Goal: Information Seeking & Learning: Learn about a topic

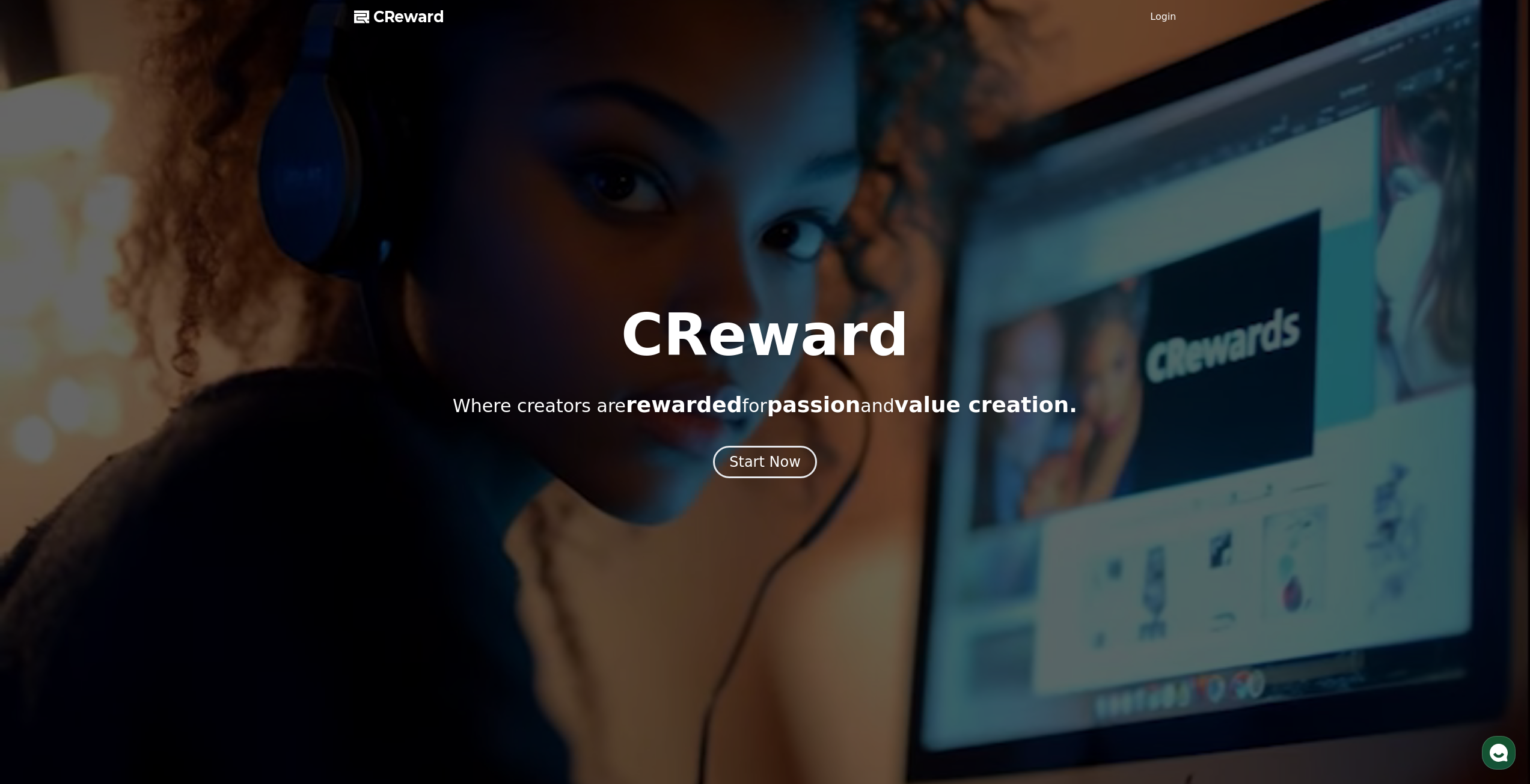
click at [1179, 11] on div at bounding box center [765, 392] width 1530 height 784
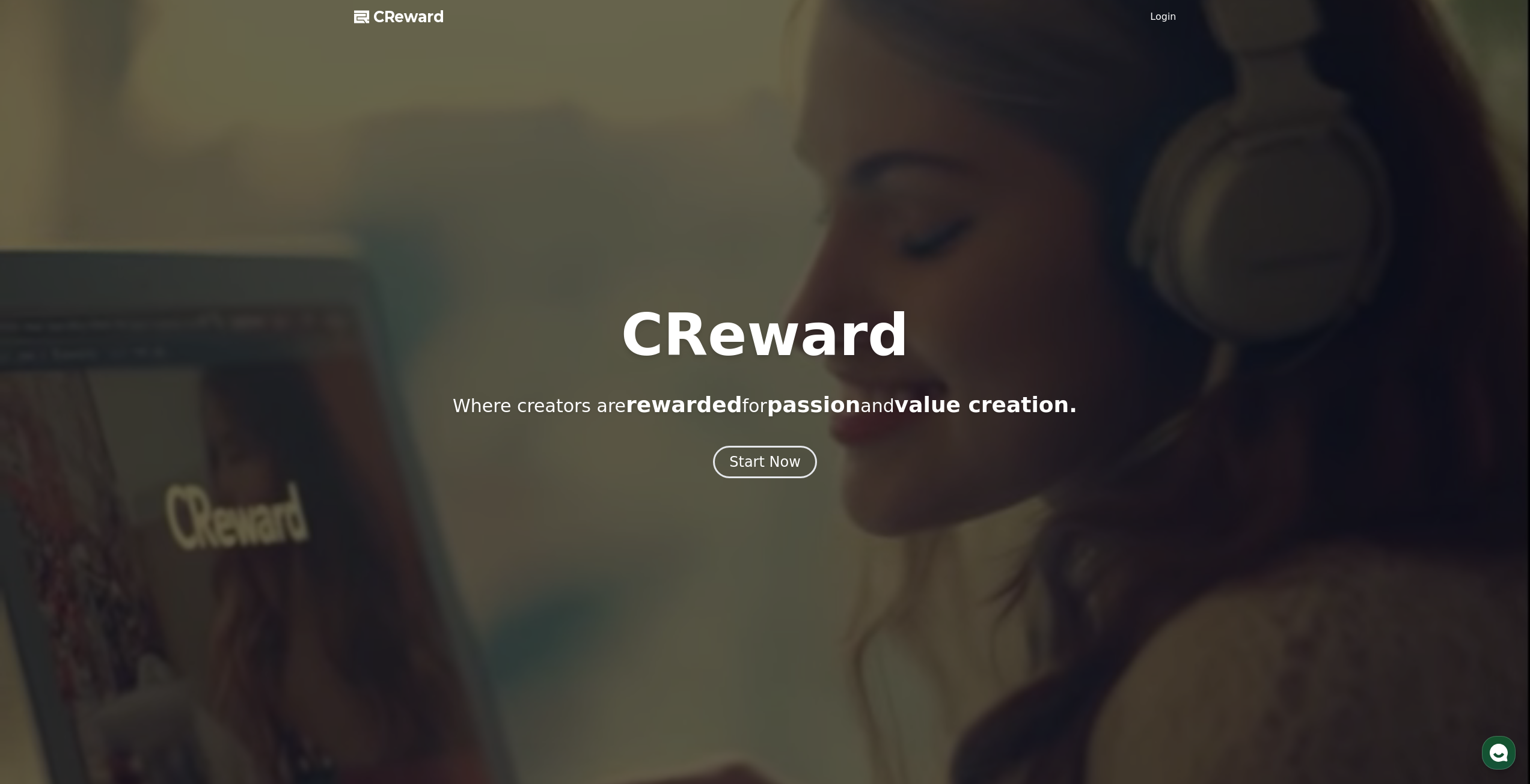
click at [1173, 13] on link "Login" at bounding box center [1162, 17] width 26 height 14
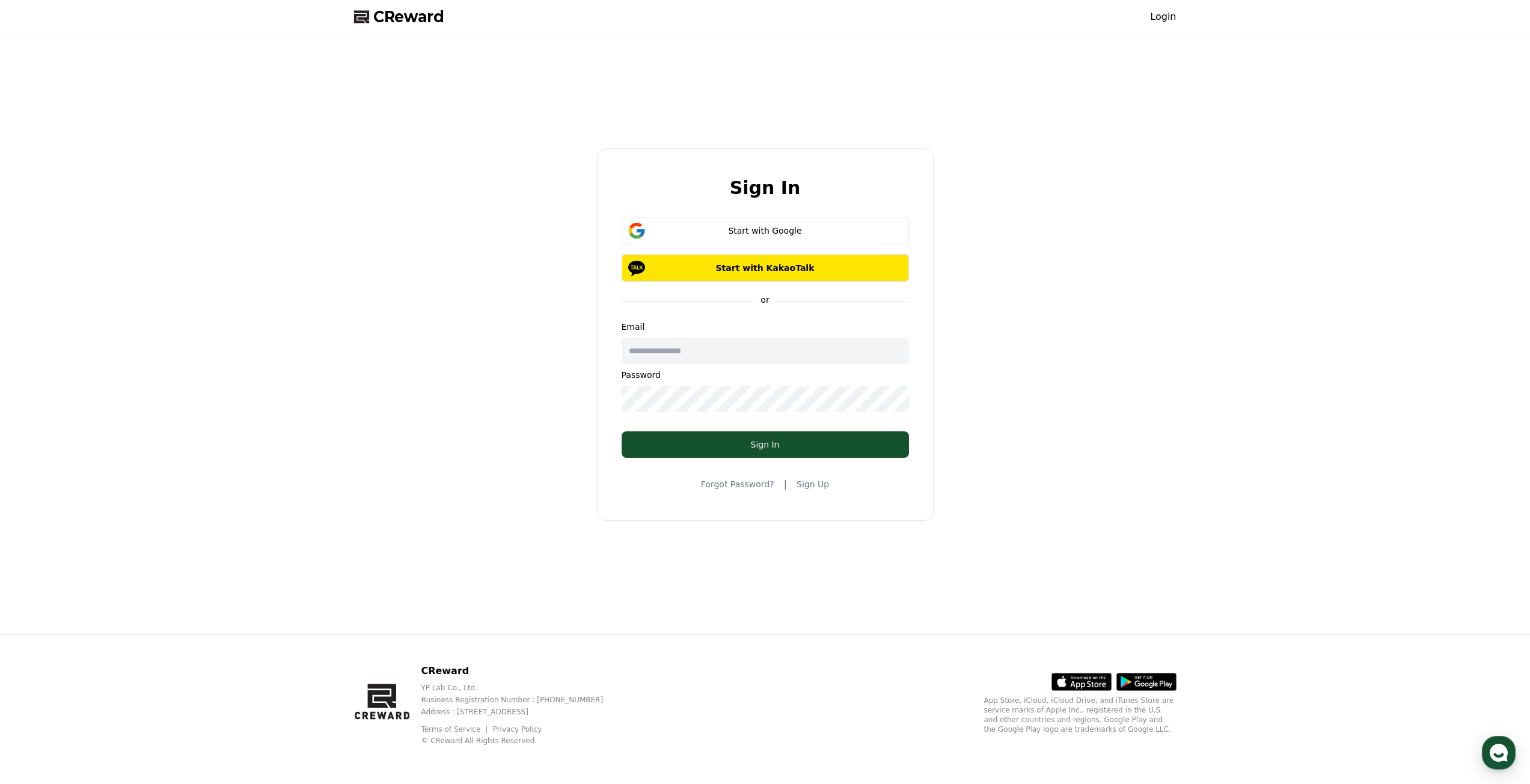
click at [718, 351] on input "text" at bounding box center [765, 351] width 287 height 26
type input "*"
click at [334, 407] on div "**********" at bounding box center [765, 334] width 1530 height 600
click at [717, 451] on button "Sign In" at bounding box center [765, 445] width 287 height 26
click at [282, 404] on div "**********" at bounding box center [765, 334] width 1530 height 600
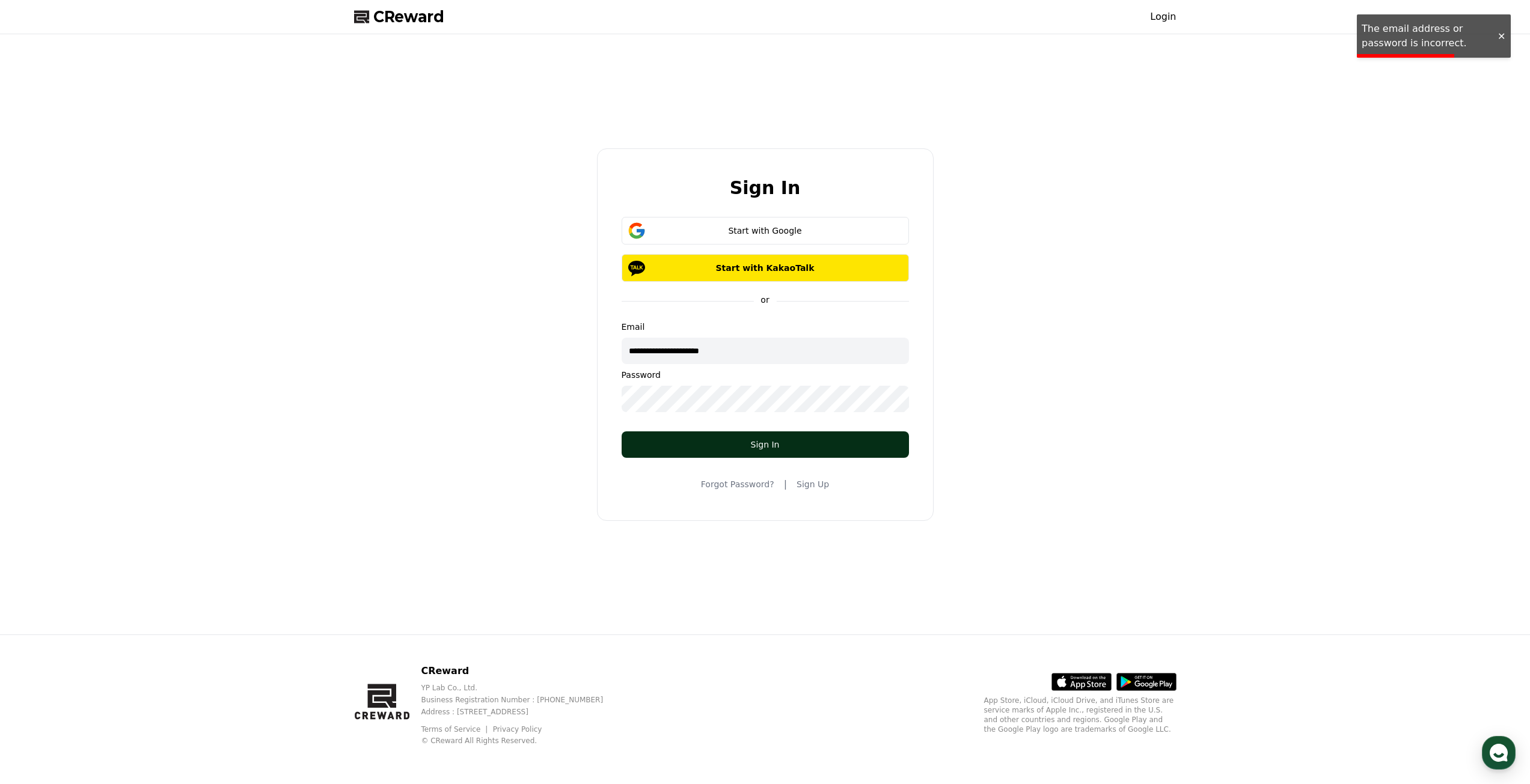
click at [689, 447] on div "Sign In" at bounding box center [765, 445] width 239 height 12
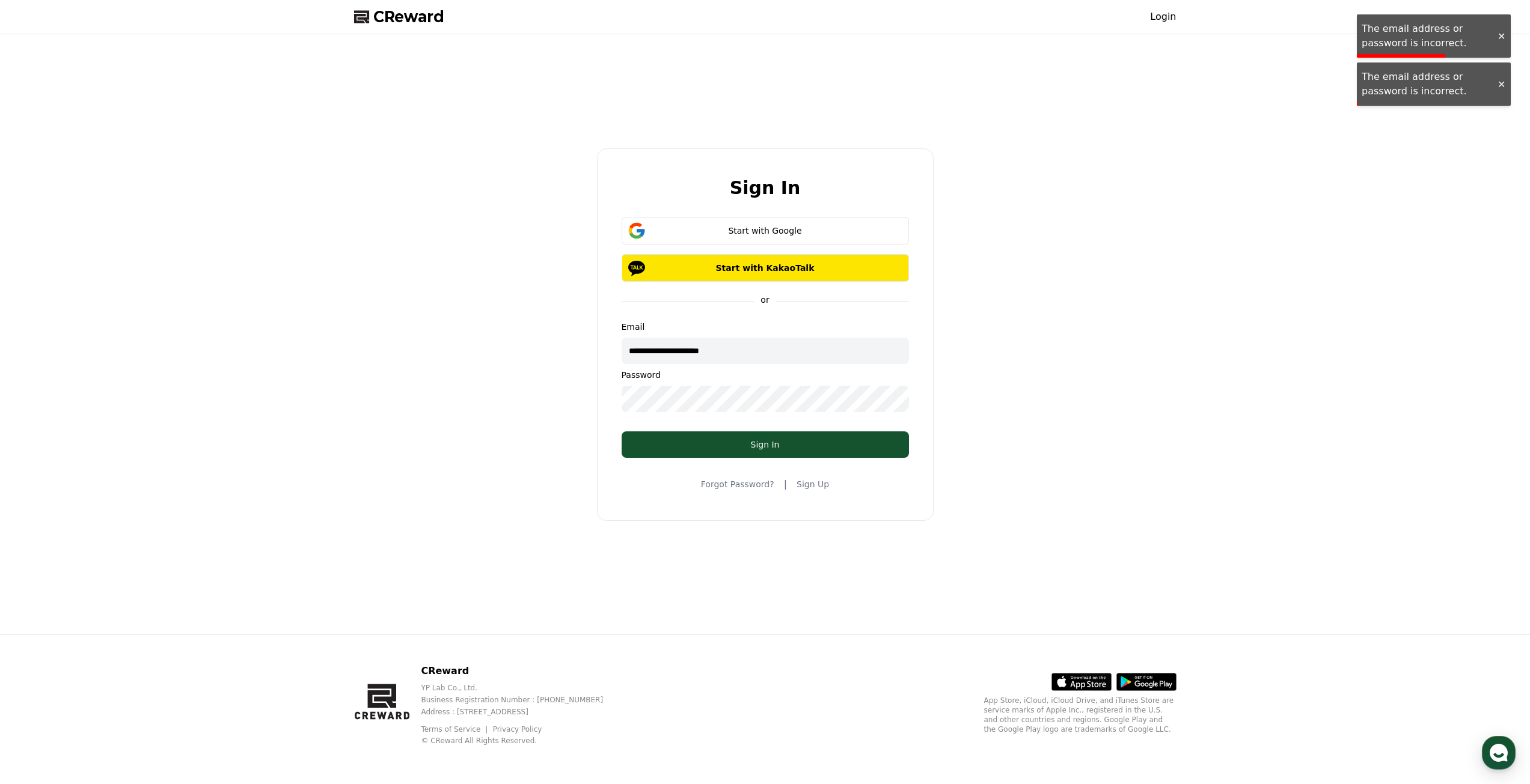
click at [633, 351] on input "**********" at bounding box center [765, 351] width 287 height 26
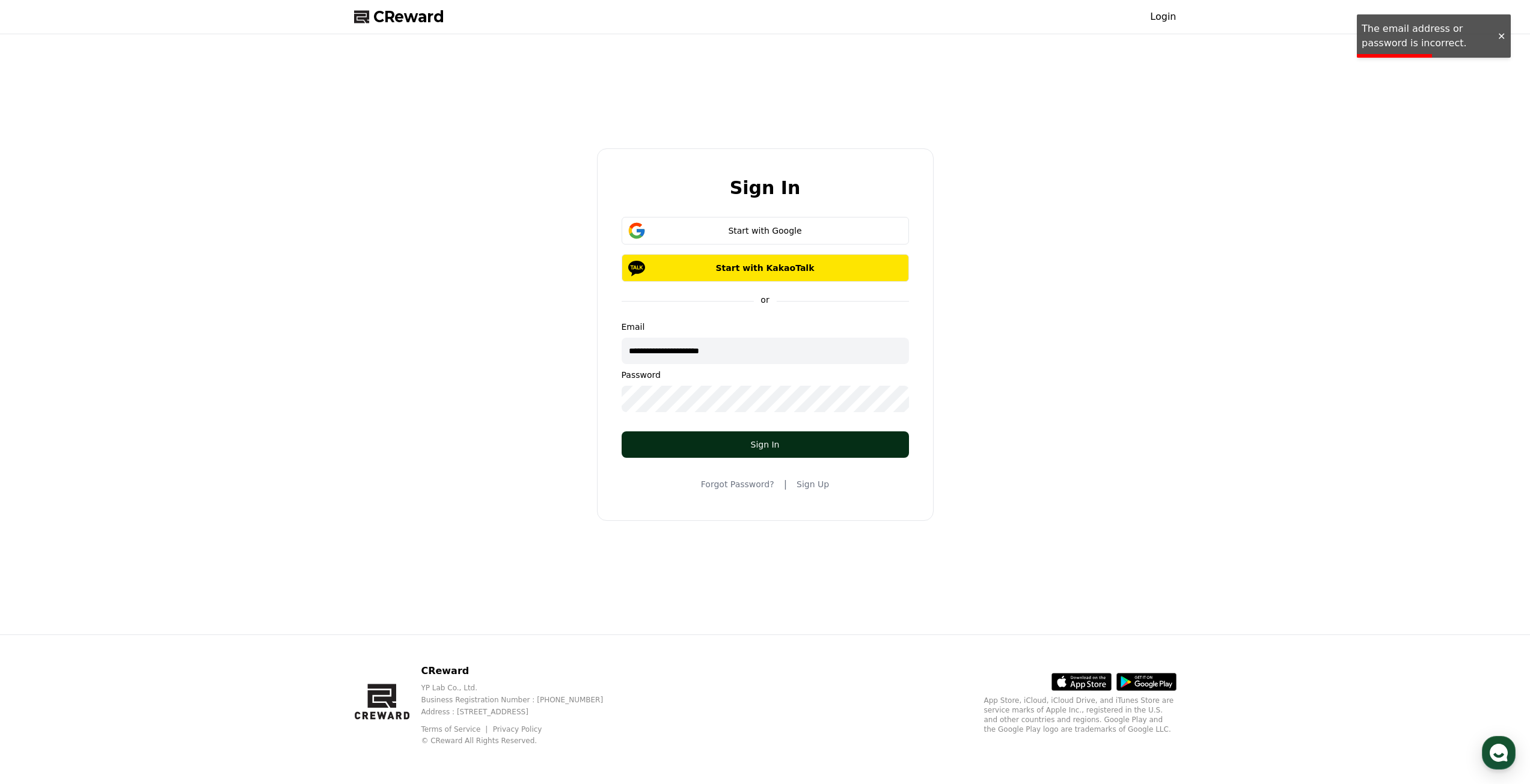
type input "**********"
click at [684, 447] on div "Sign In" at bounding box center [765, 445] width 239 height 12
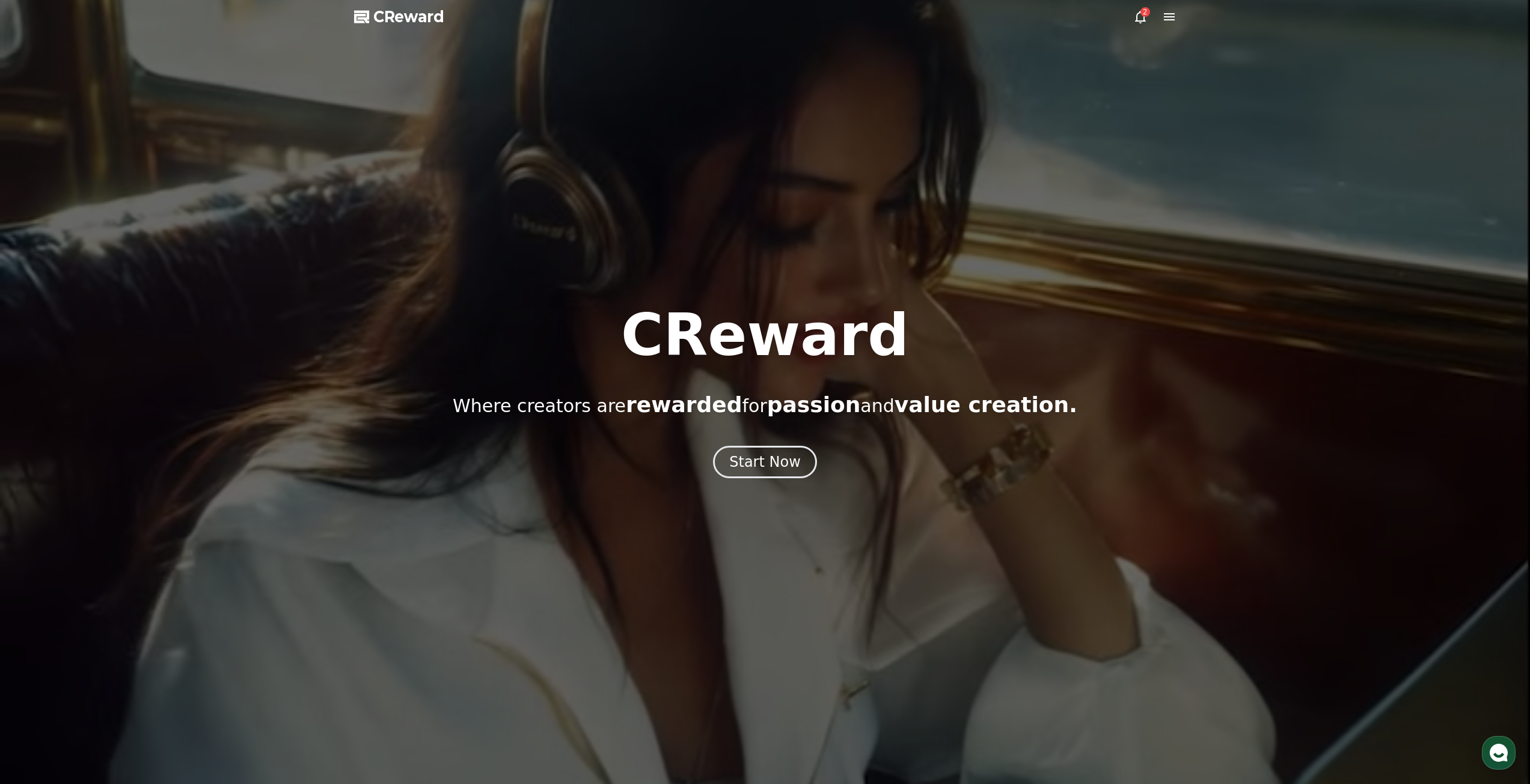
click at [1132, 24] on div at bounding box center [765, 392] width 1530 height 784
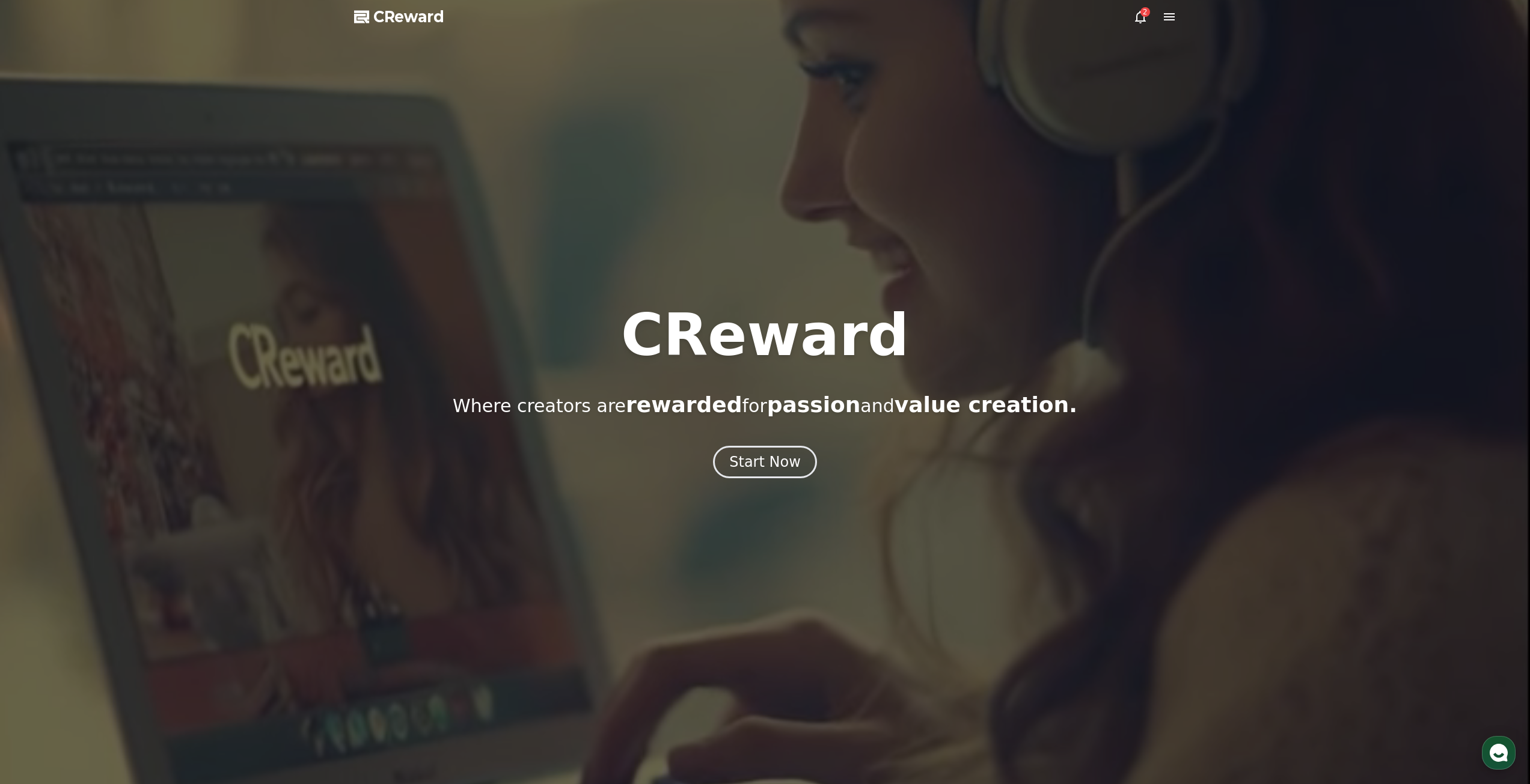
click at [1139, 18] on icon at bounding box center [1140, 17] width 14 height 14
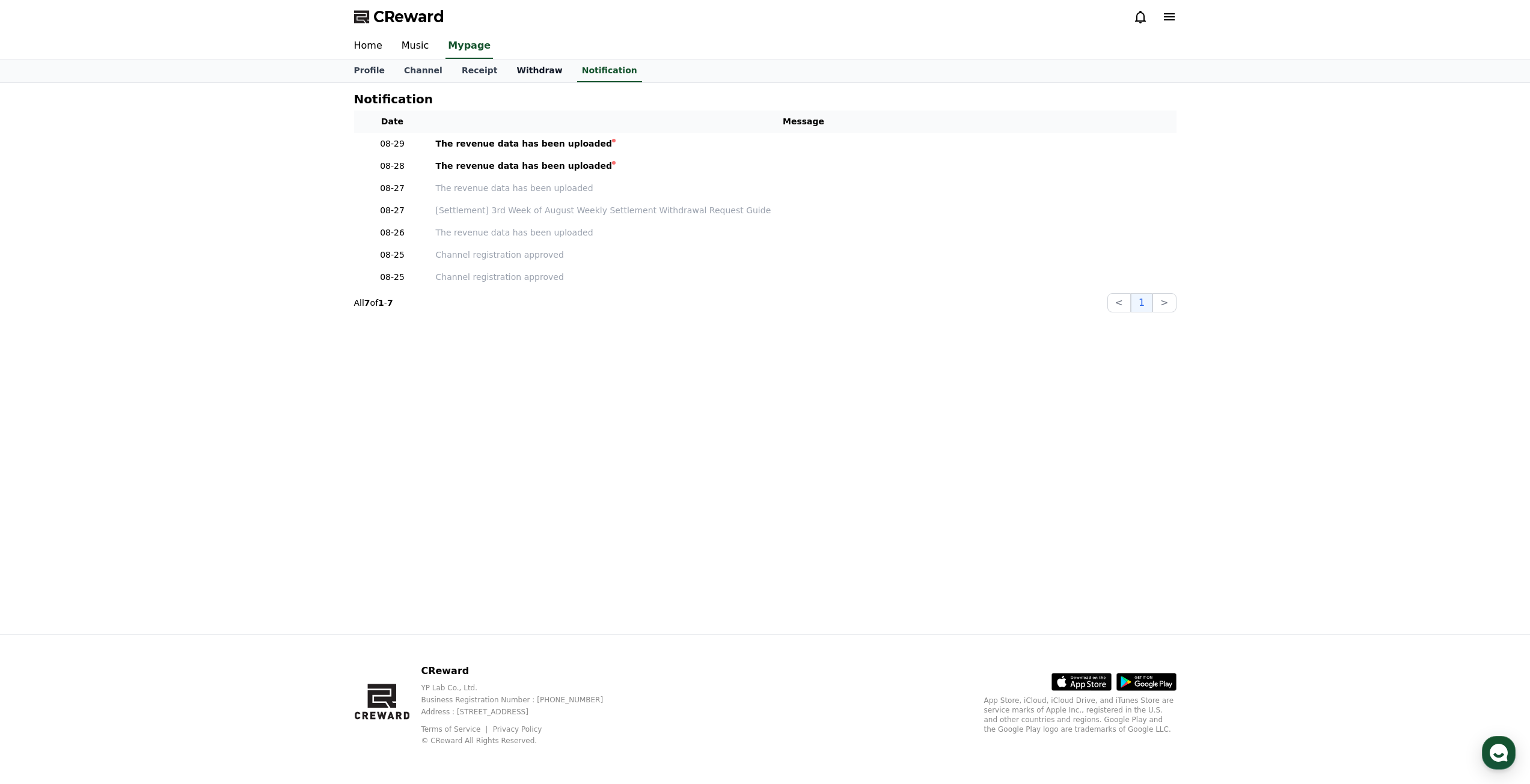
click at [507, 69] on link "Withdraw" at bounding box center [539, 71] width 65 height 23
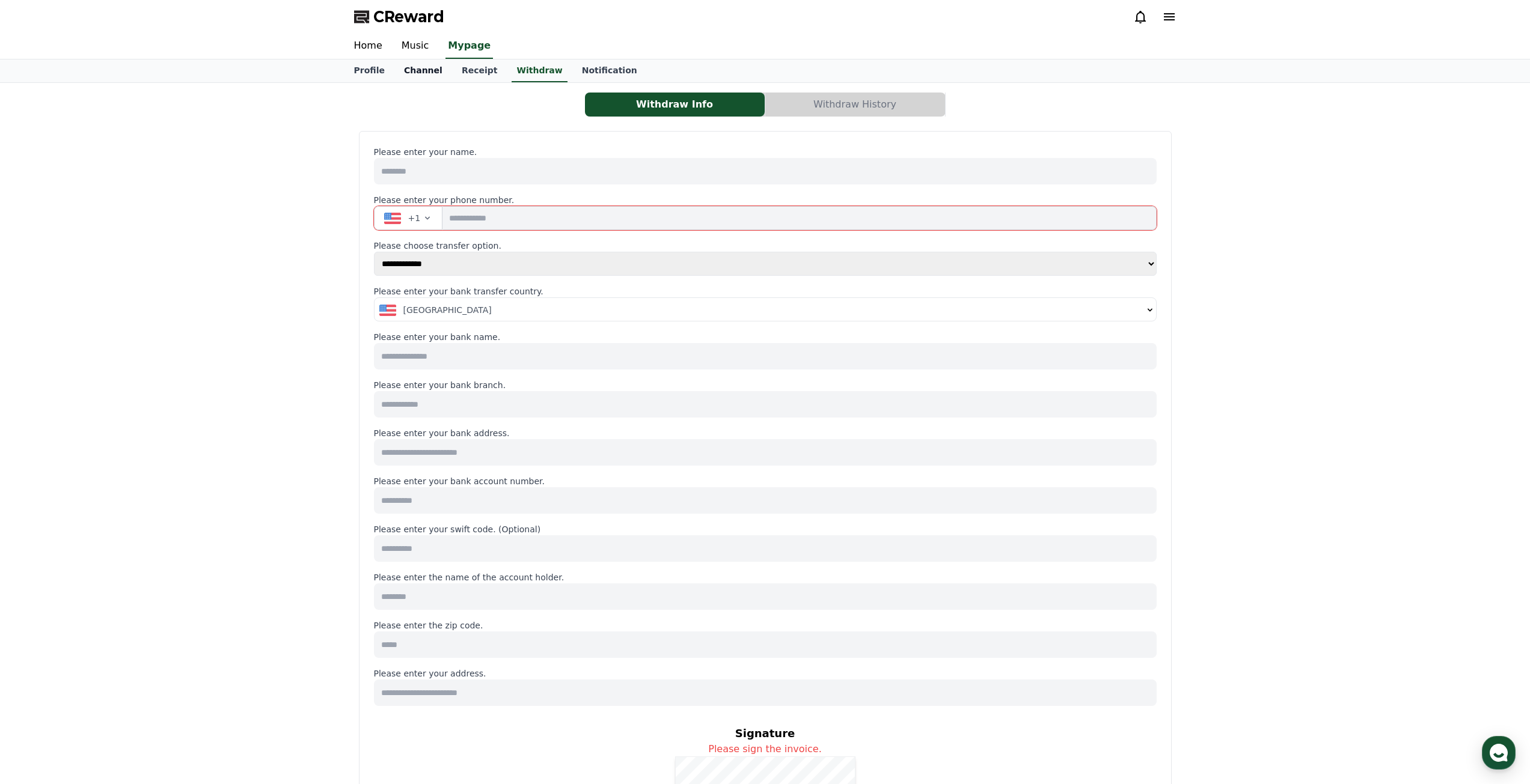
click at [436, 76] on link "Channel" at bounding box center [422, 71] width 57 height 23
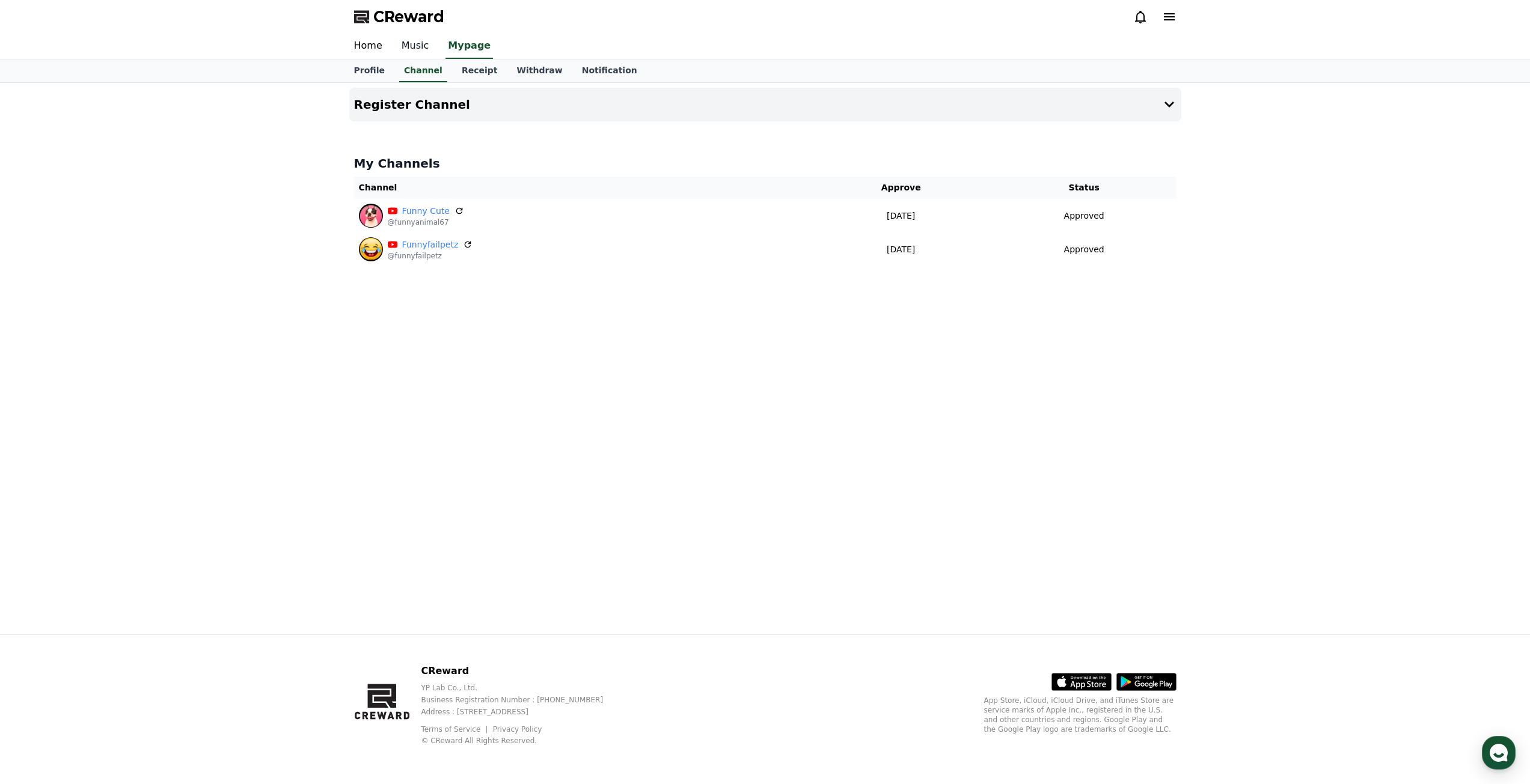
click at [413, 44] on link "Music" at bounding box center [415, 46] width 47 height 26
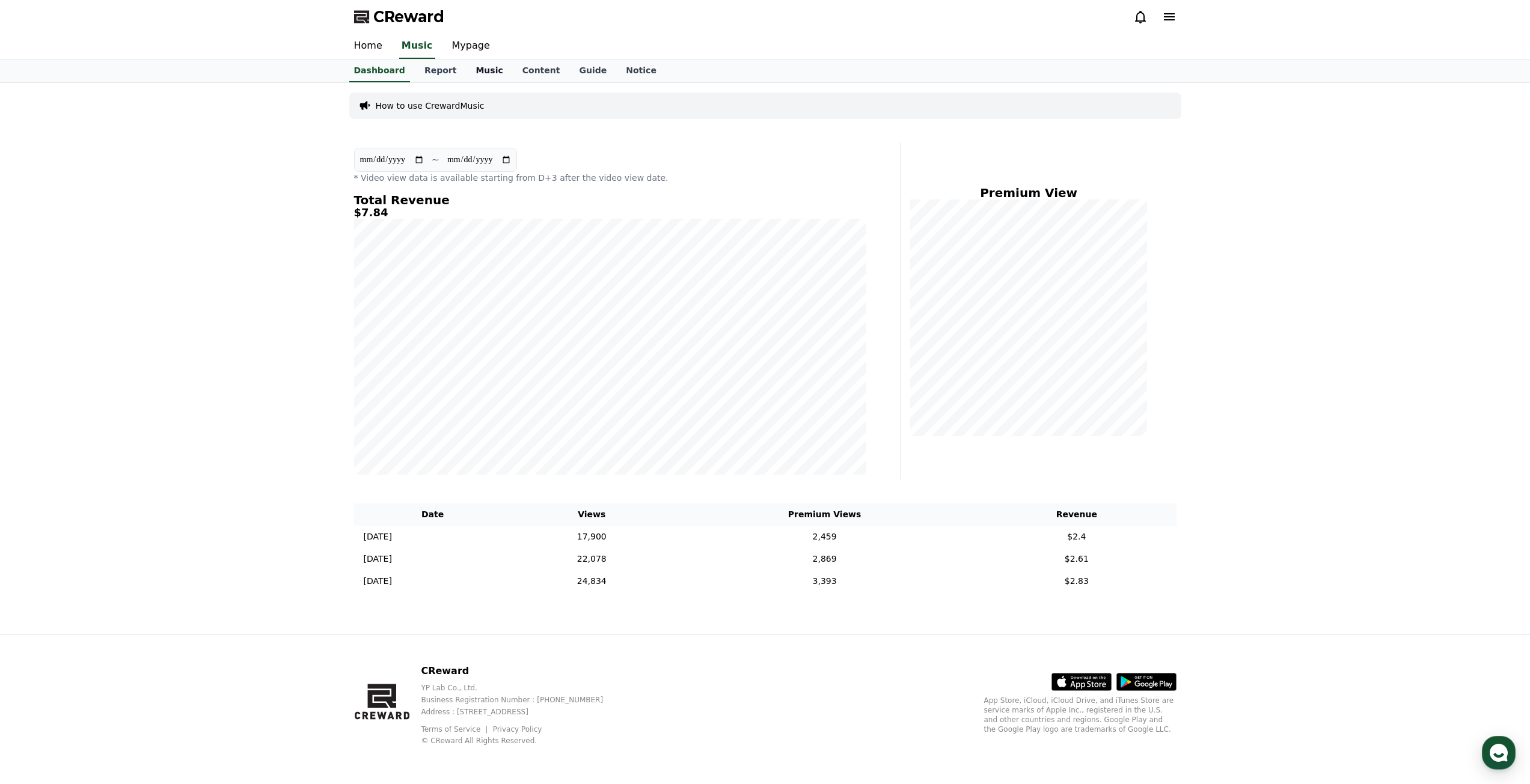
click at [468, 71] on link "Music" at bounding box center [489, 71] width 47 height 23
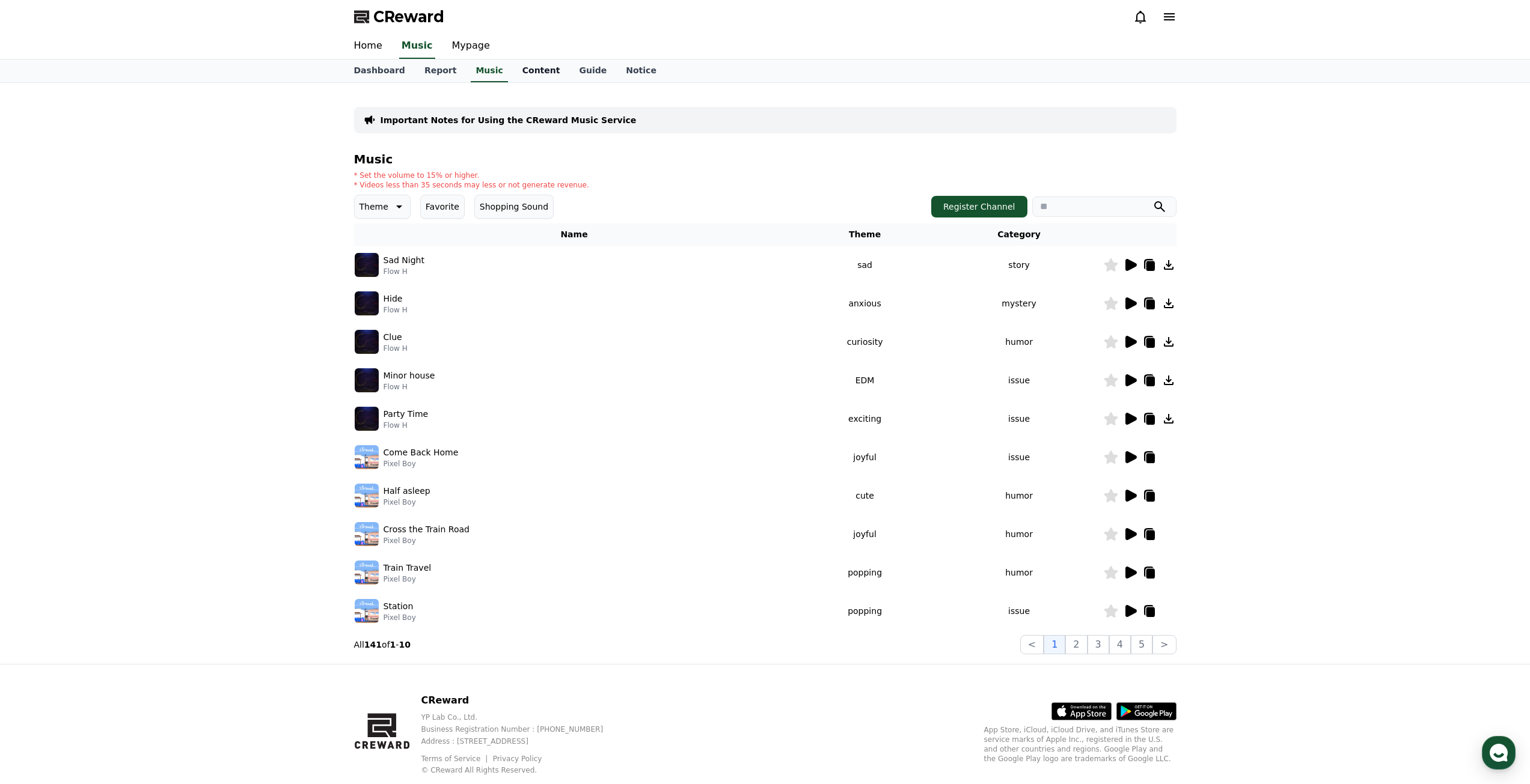
click at [513, 77] on link "Content" at bounding box center [541, 71] width 57 height 23
click at [629, 65] on link "Notice" at bounding box center [641, 71] width 50 height 23
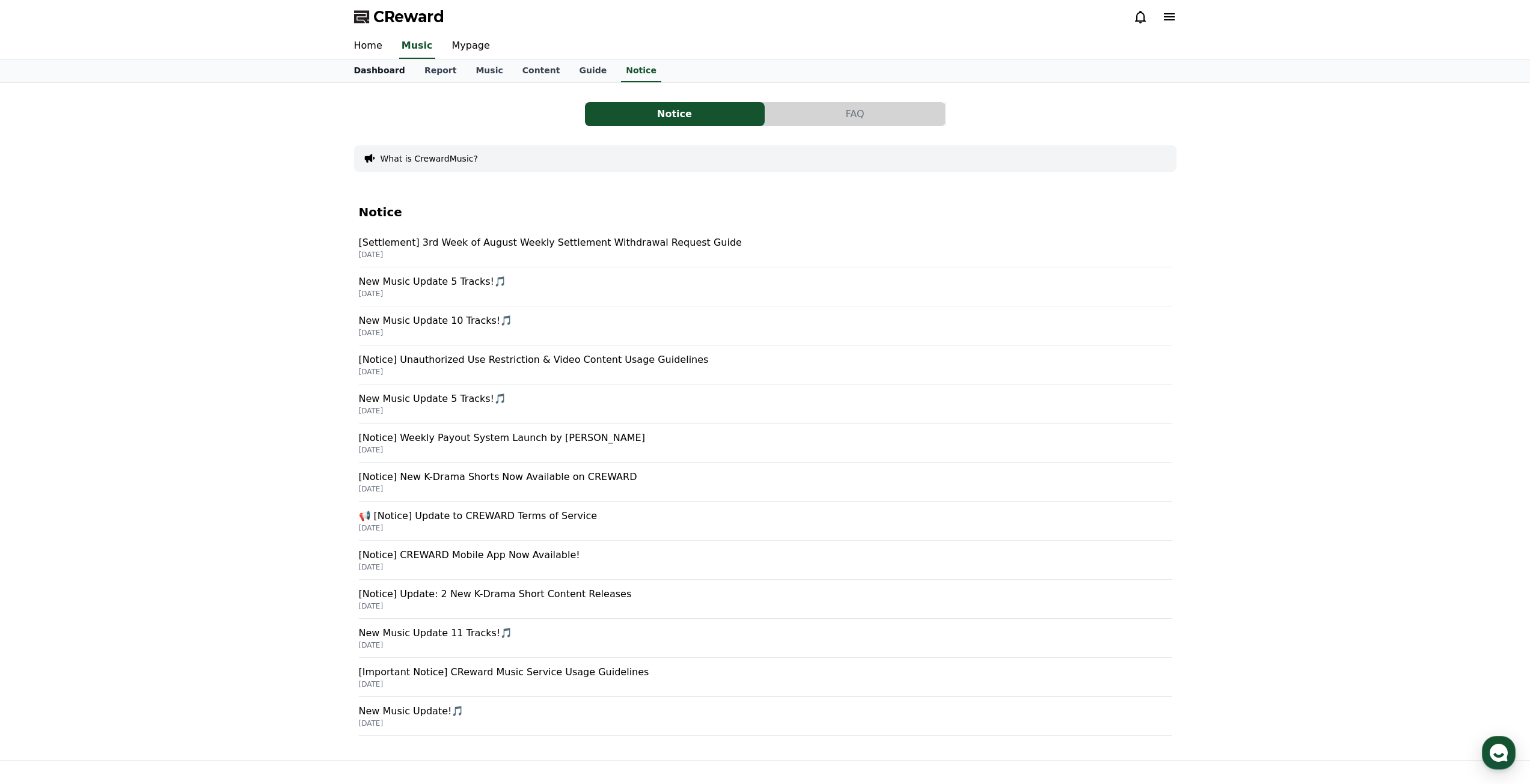
click at [384, 75] on link "Dashboard" at bounding box center [380, 71] width 71 height 23
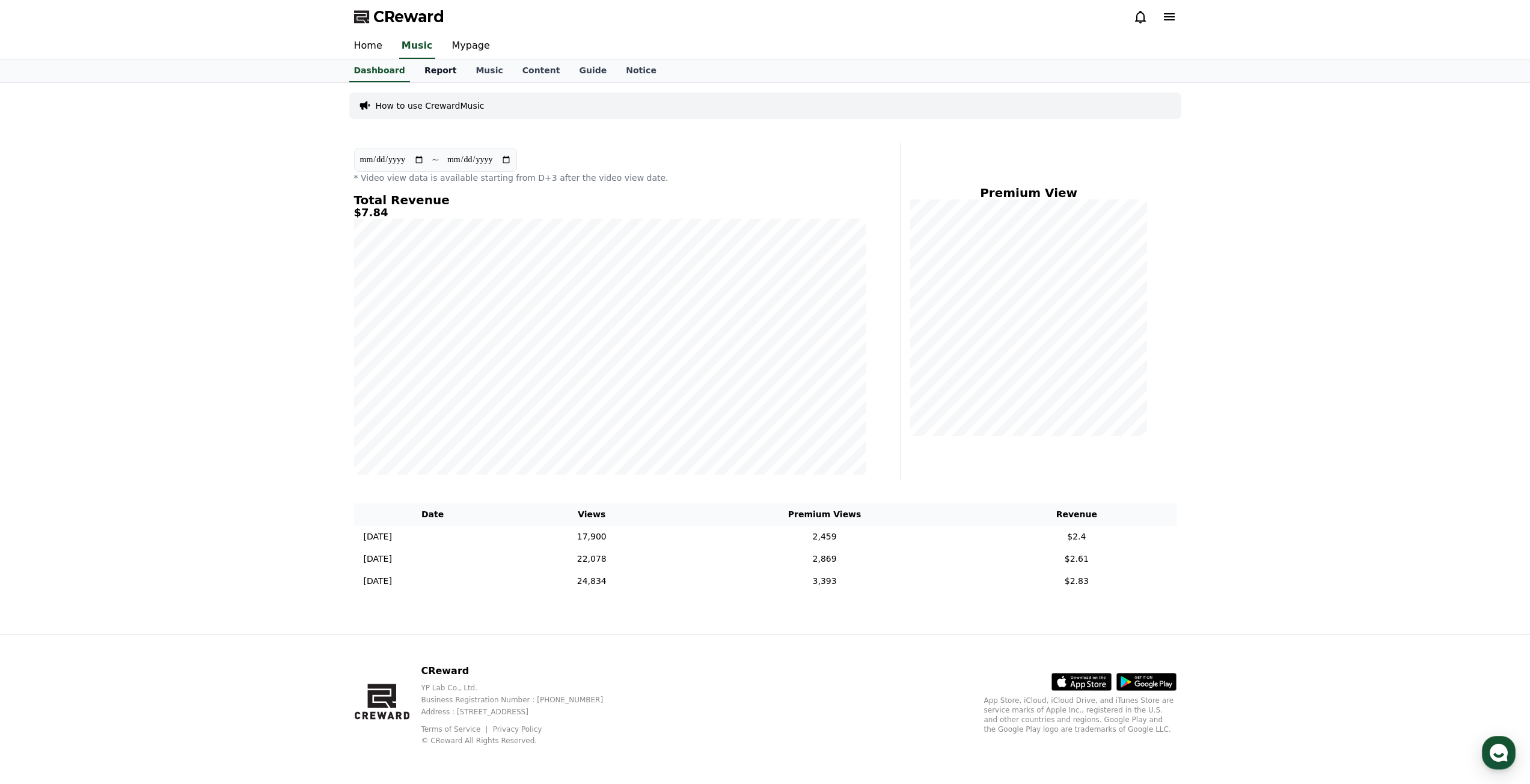
click at [448, 75] on link "Report" at bounding box center [441, 71] width 52 height 23
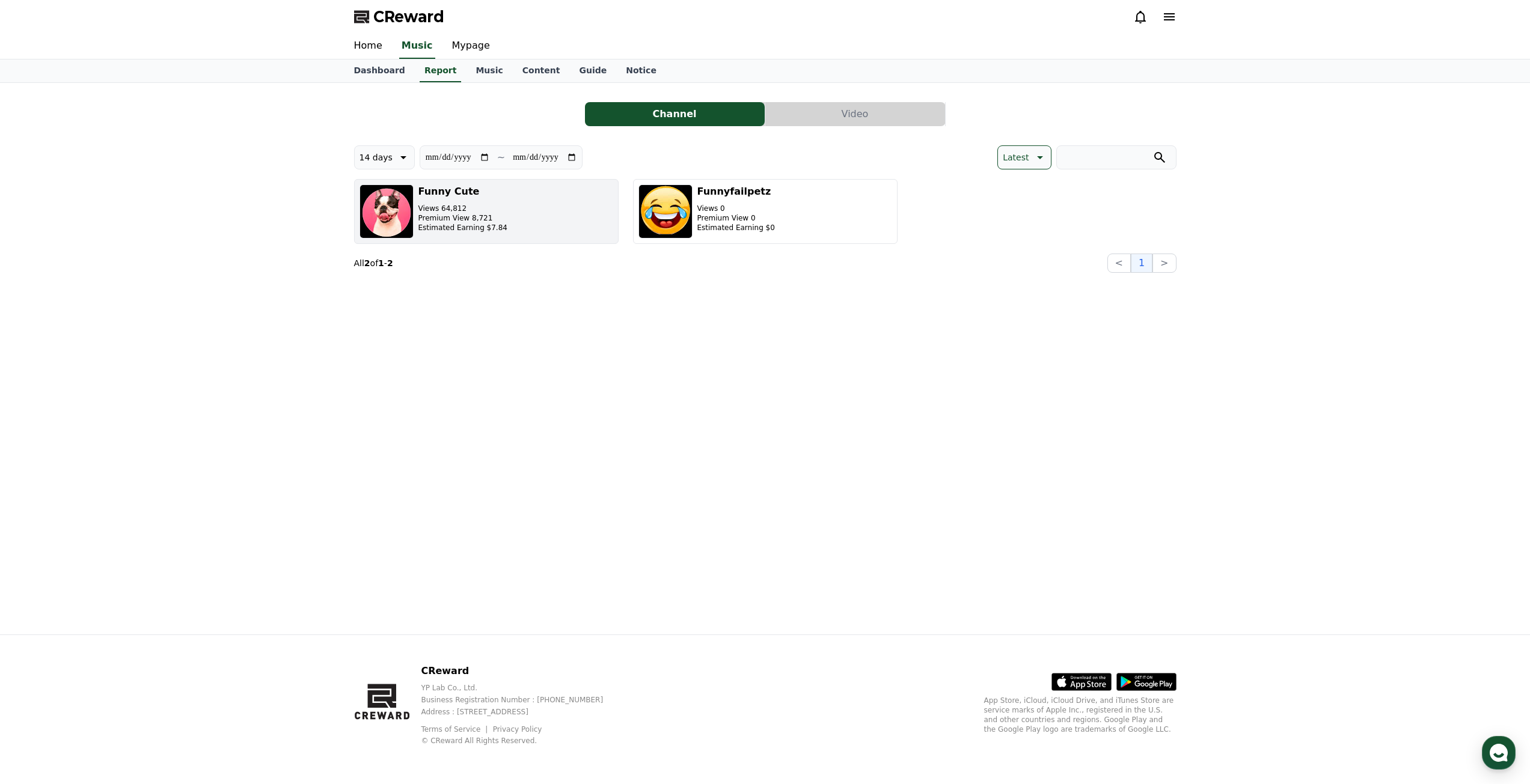
click at [517, 222] on button "Funny Cute Views 64,812 Premium View 8,721 Estimated Earning $7.84" at bounding box center [486, 211] width 264 height 65
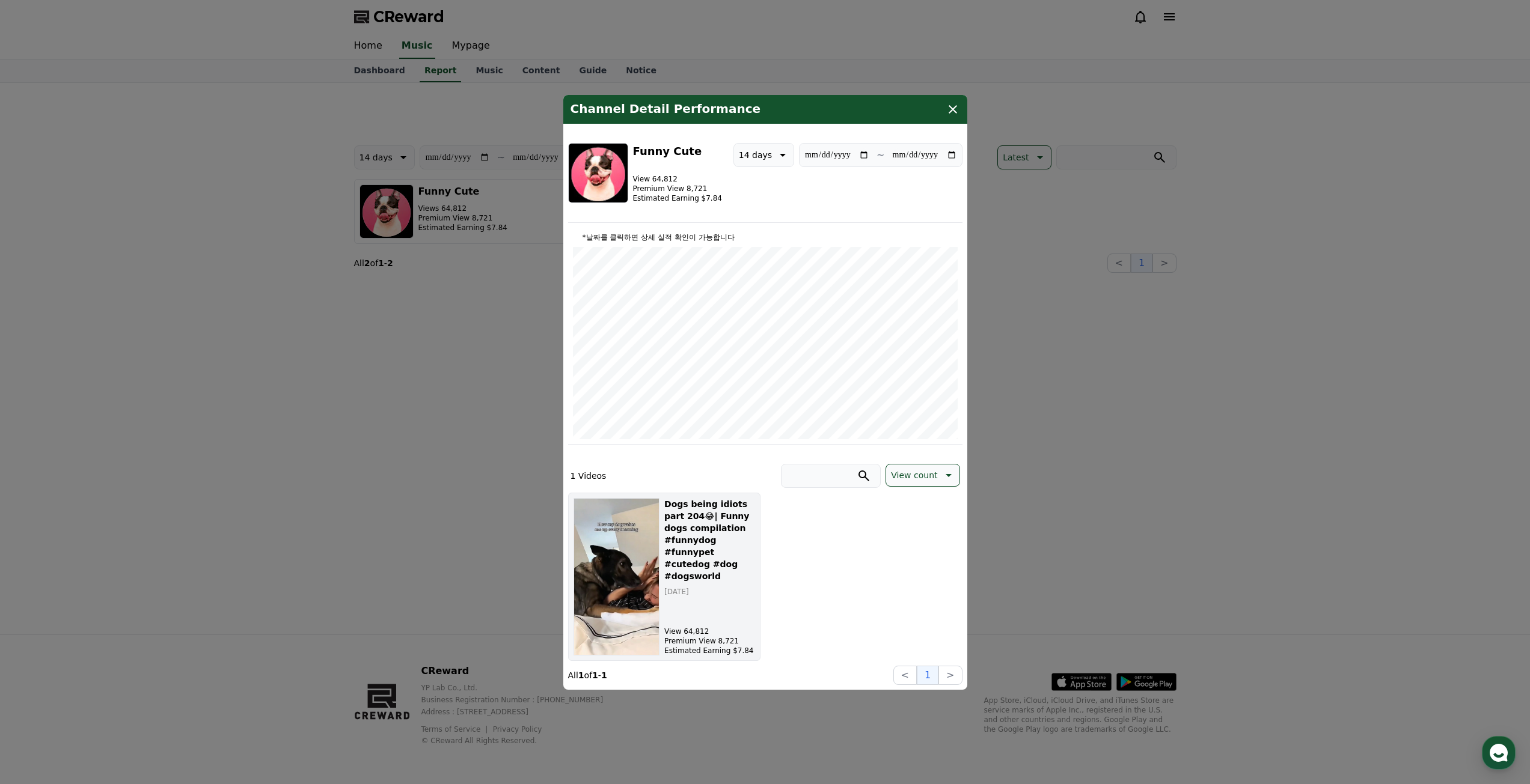
click at [717, 507] on h5 "Dogs being idiots part 204😂| Funny dogs compilation #funnydog #funnypet #cutedo…" at bounding box center [709, 539] width 90 height 84
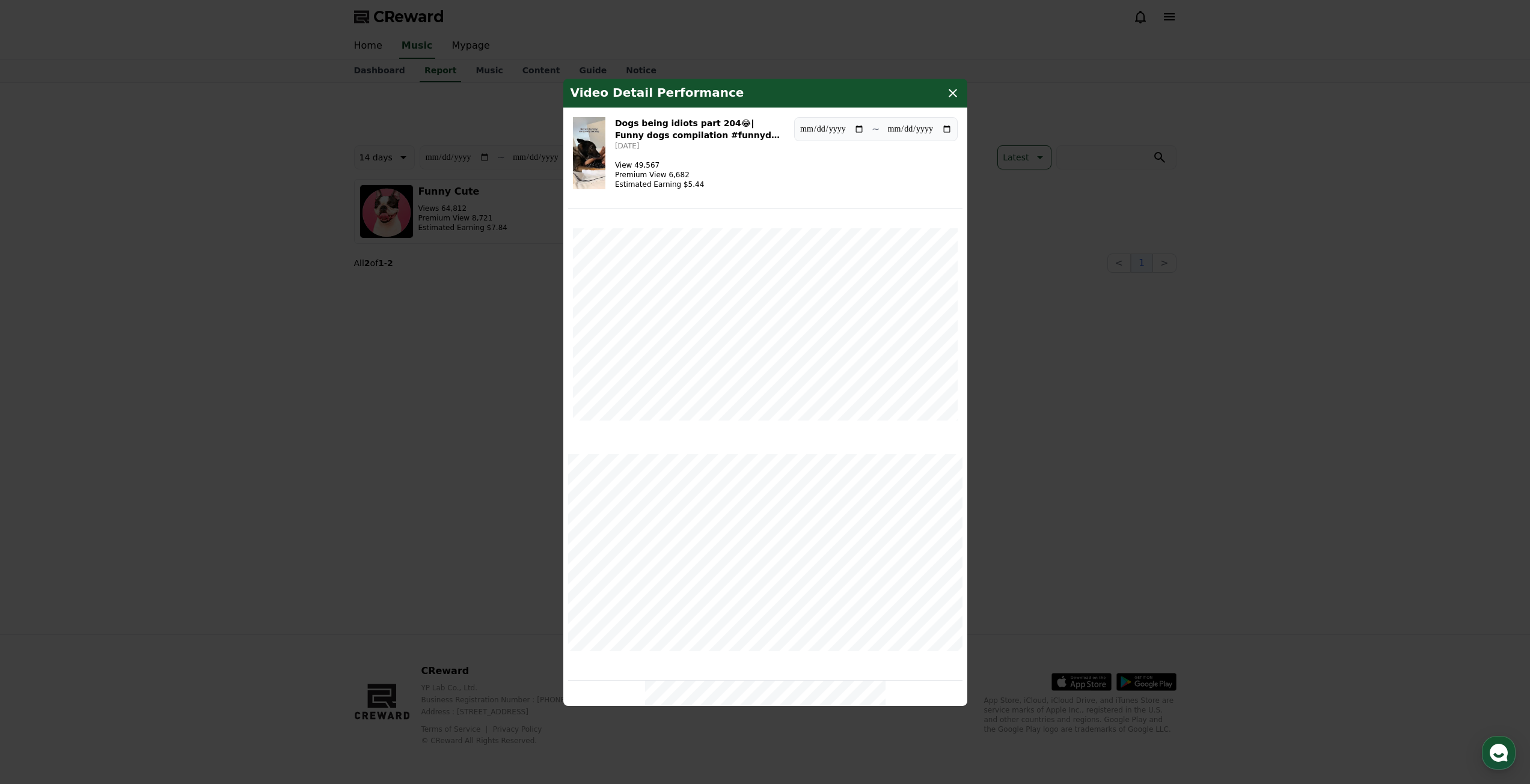
click at [938, 97] on div "Video Detail Performance" at bounding box center [765, 92] width 404 height 29
click at [954, 96] on icon "modal" at bounding box center [953, 93] width 14 height 14
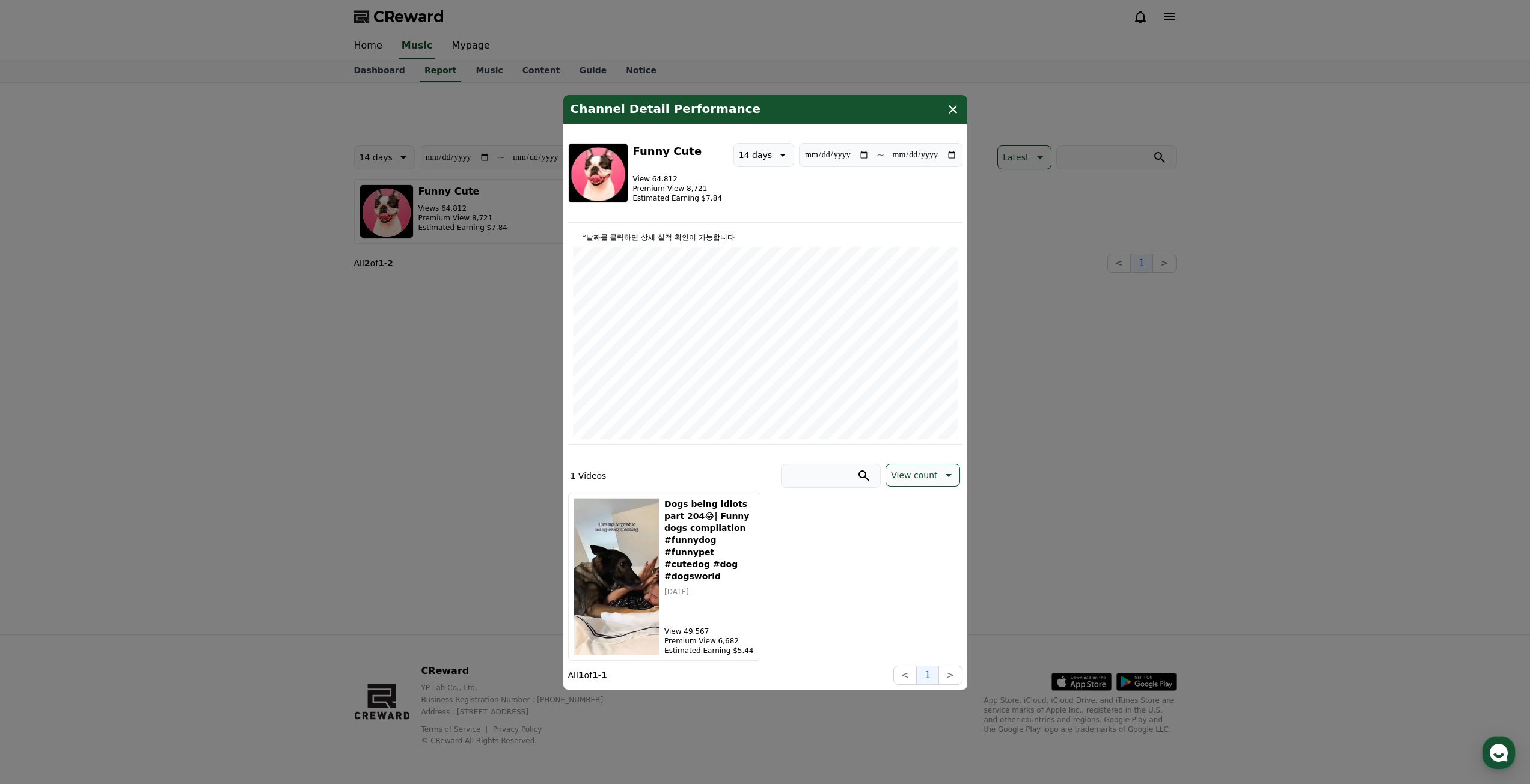
click at [958, 103] on icon "modal" at bounding box center [953, 109] width 14 height 14
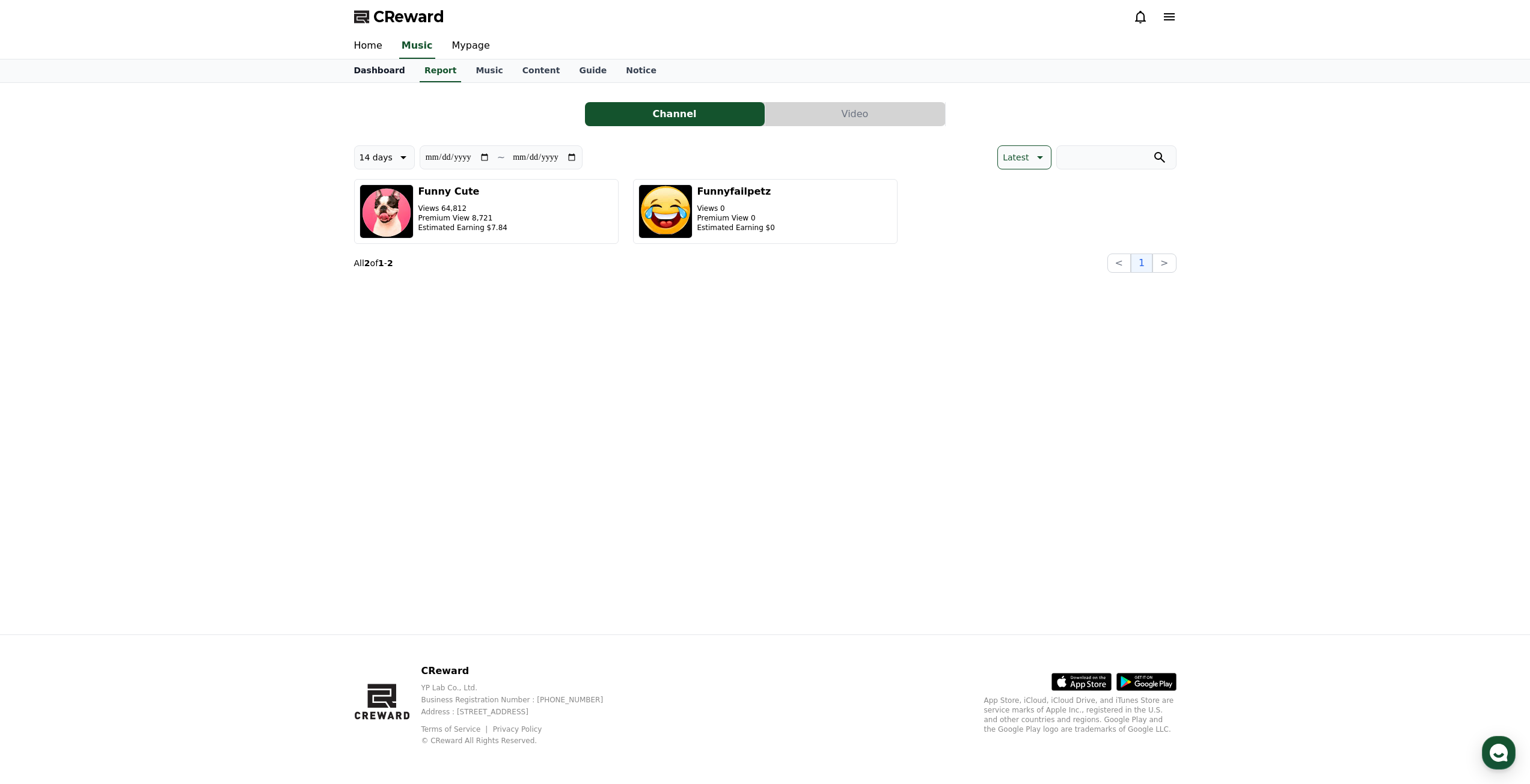
click at [375, 65] on link "Dashboard" at bounding box center [380, 71] width 71 height 23
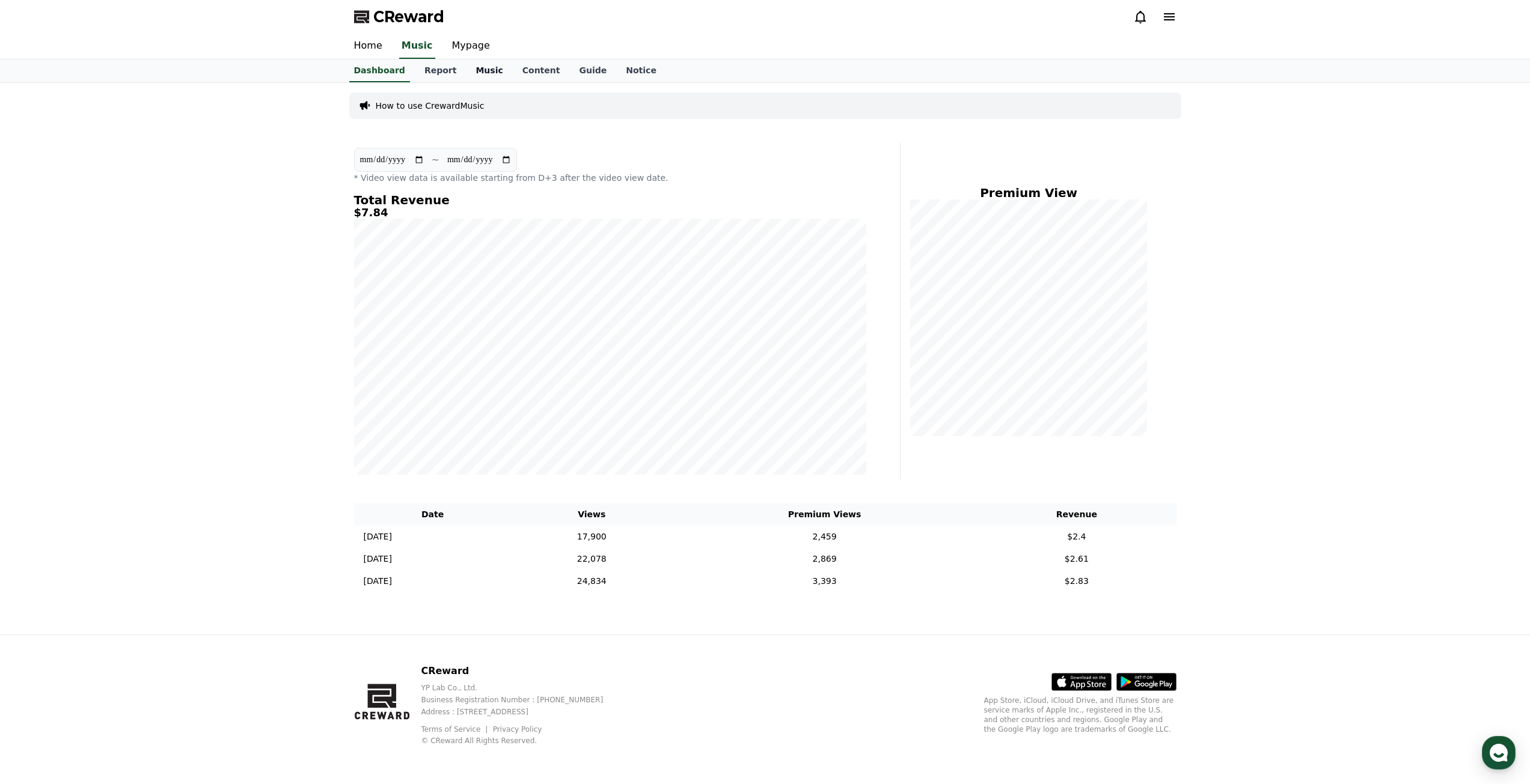
click at [473, 69] on link "Music" at bounding box center [489, 71] width 47 height 23
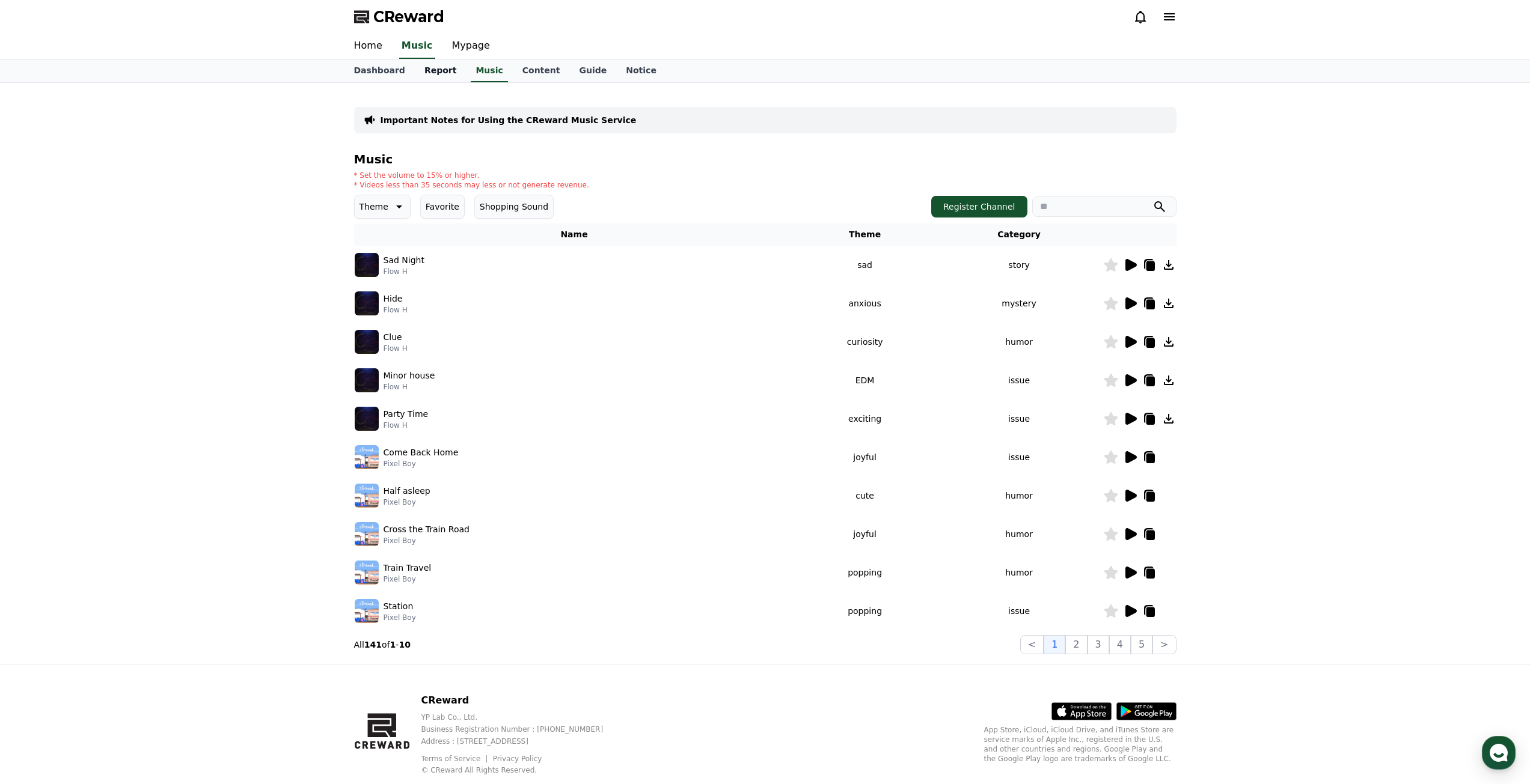
click at [432, 73] on link "Report" at bounding box center [441, 71] width 52 height 23
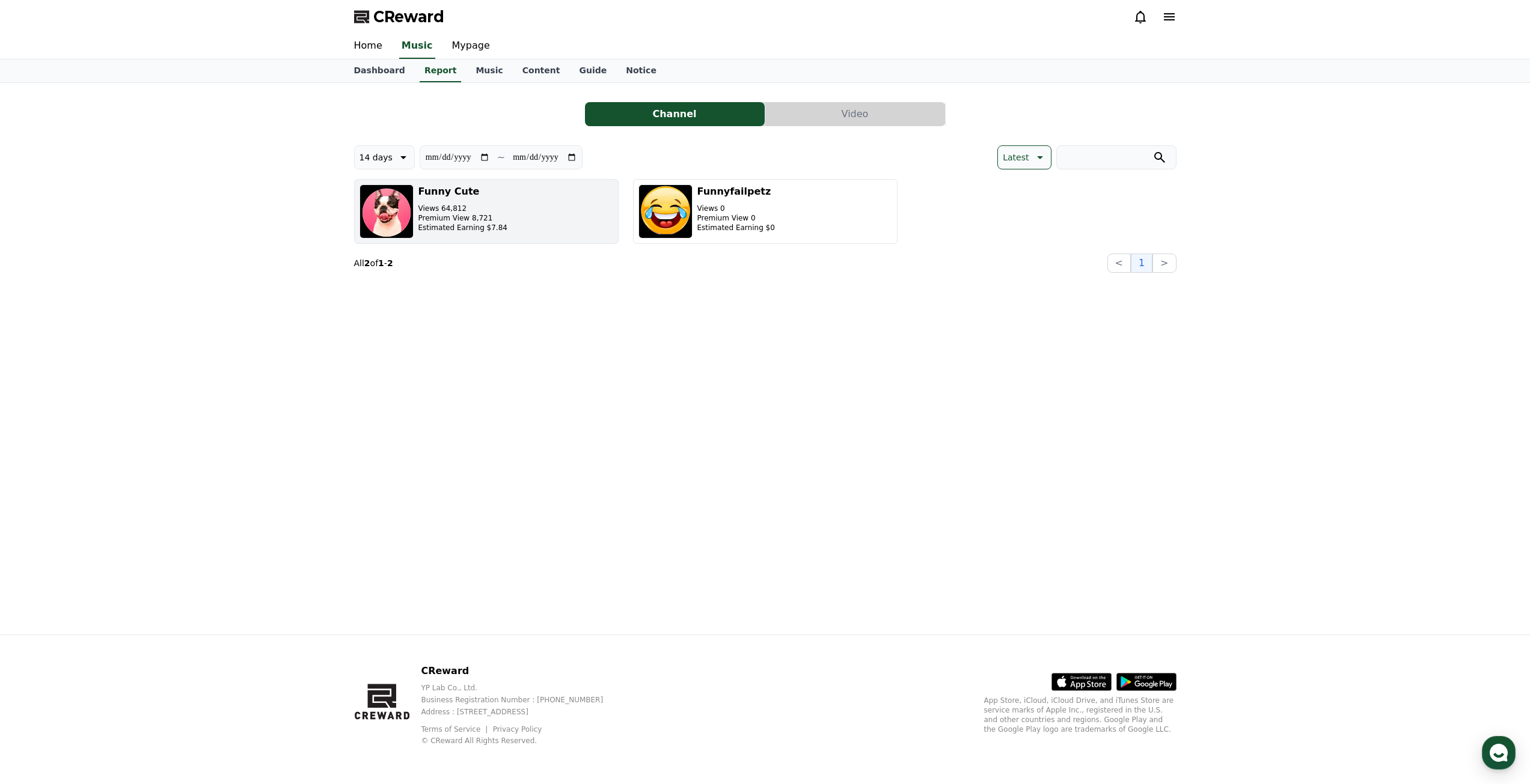
click at [438, 212] on p "Views 64,812" at bounding box center [463, 208] width 89 height 10
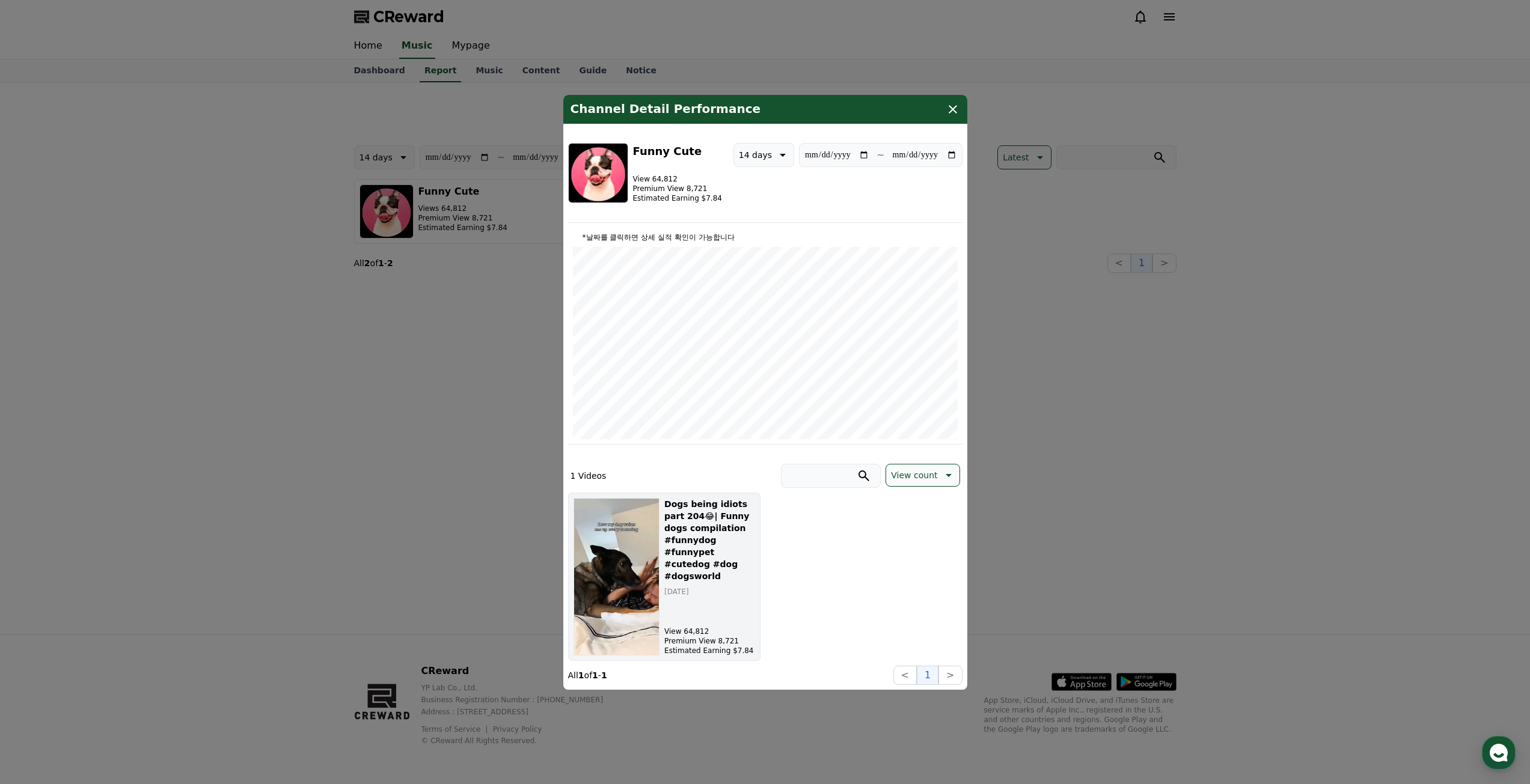
click at [720, 547] on h5 "Dogs being idiots part 204😂| Funny dogs compilation #funnydog #funnypet #cutedo…" at bounding box center [709, 539] width 90 height 84
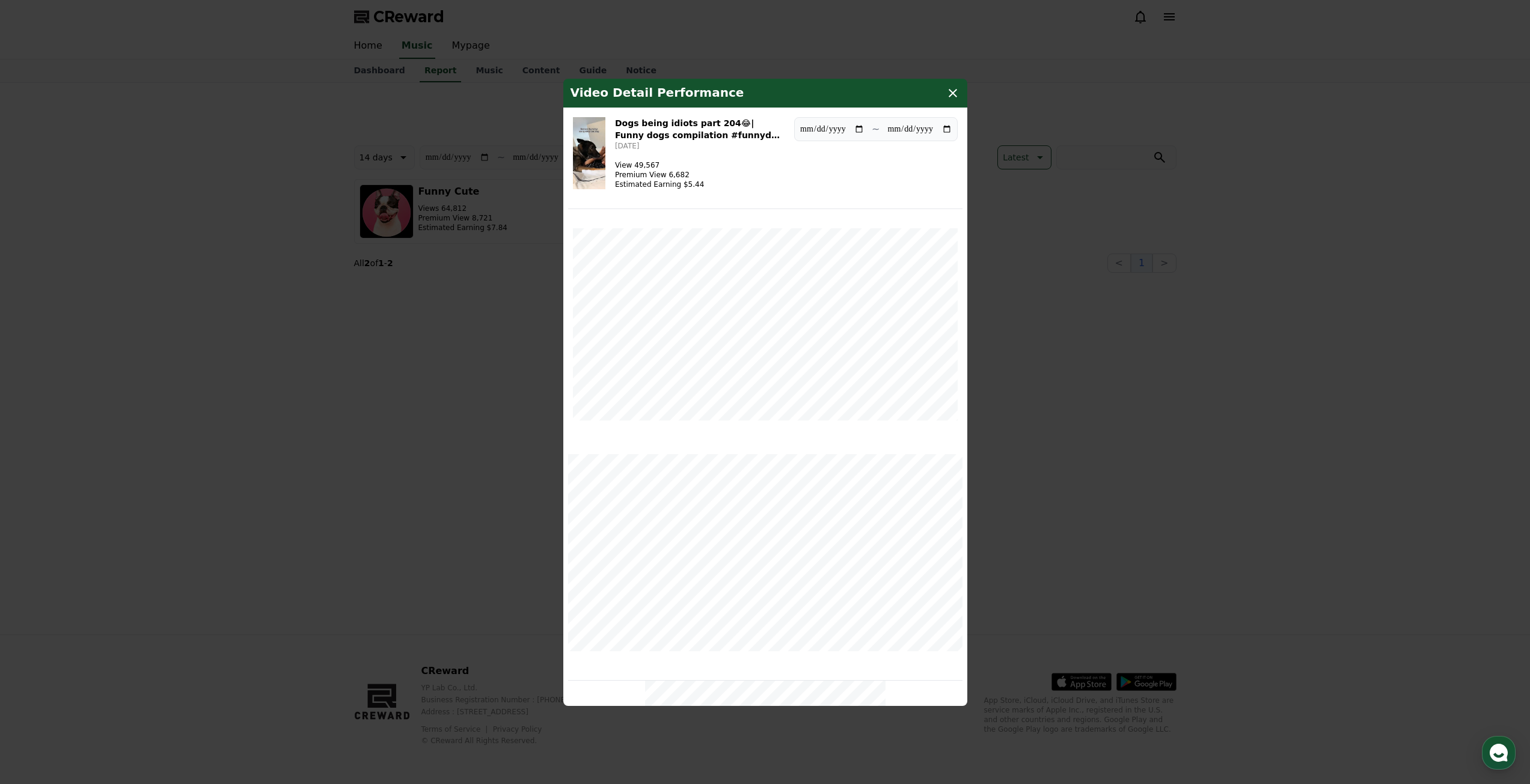
drag, startPoint x: 618, startPoint y: 122, endPoint x: 733, endPoint y: 126, distance: 115.1
click at [733, 126] on h3 "Dogs being idiots part 204😂| Funny dogs compilation #funnydog #funnypet #cutedo…" at bounding box center [700, 129] width 169 height 24
copy h3 "Dogs being idiots part 204😂|"
click at [955, 92] on icon "modal" at bounding box center [953, 93] width 14 height 14
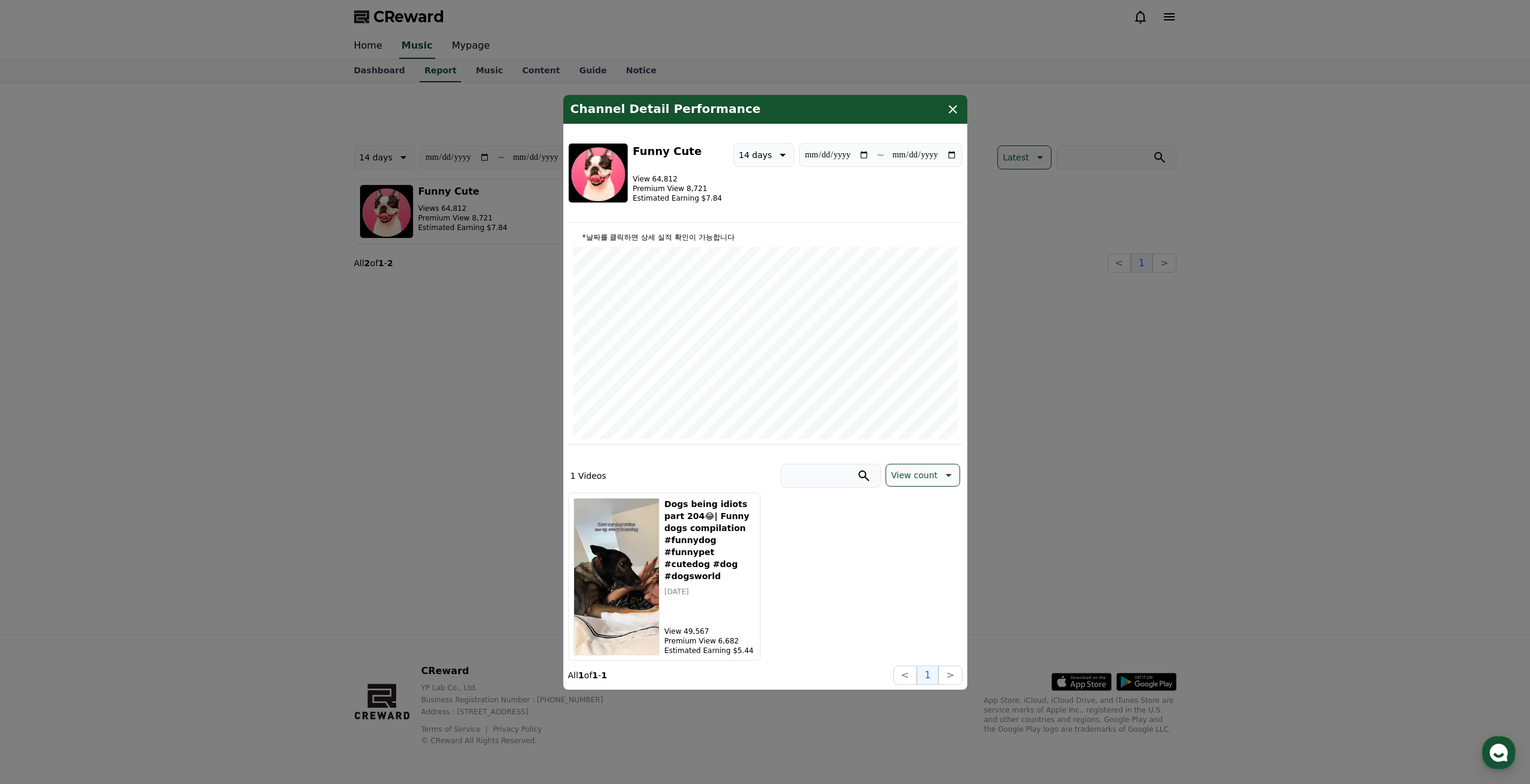
click at [468, 69] on button "close modal" at bounding box center [765, 392] width 1530 height 784
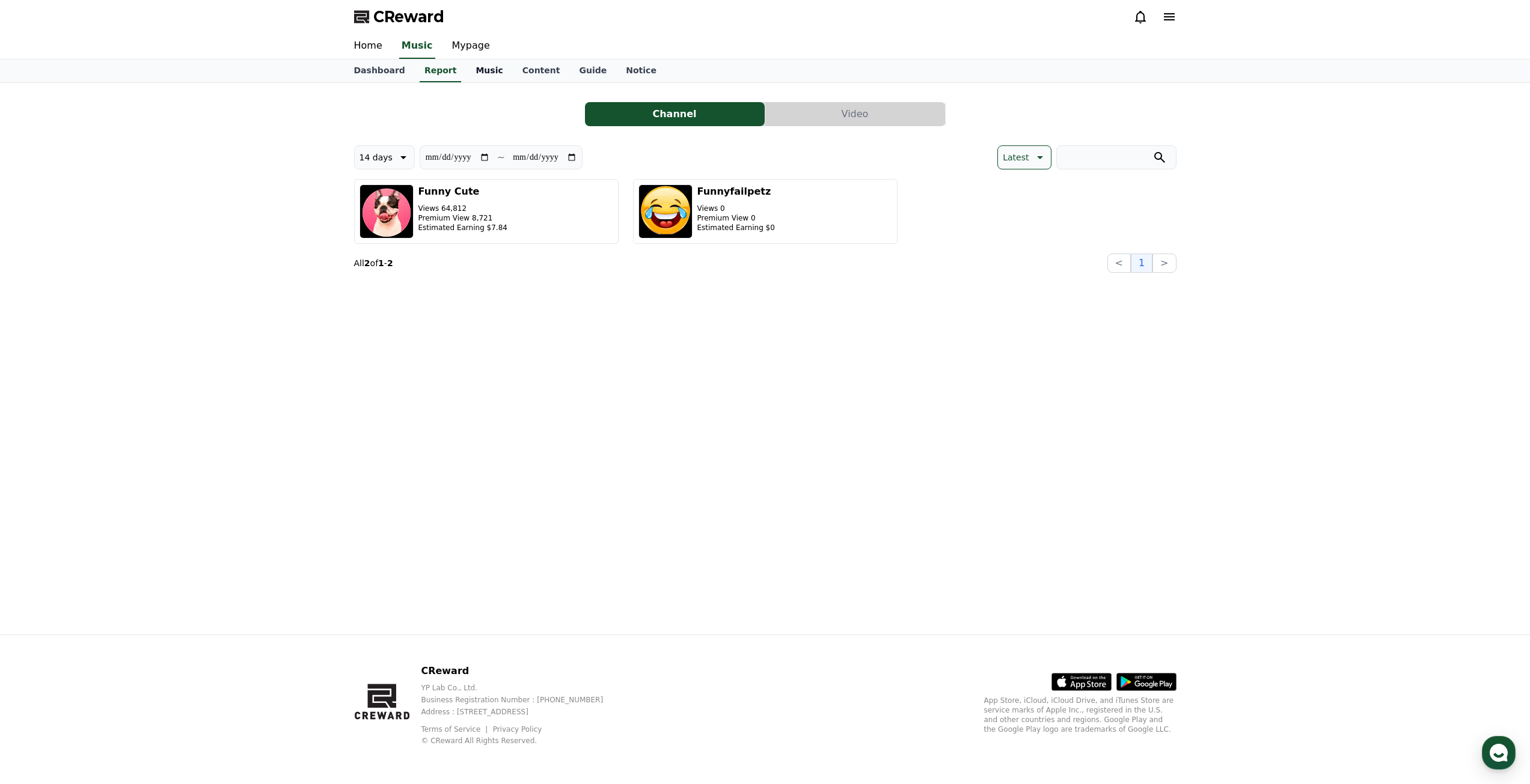
click at [466, 69] on link "Music" at bounding box center [489, 71] width 47 height 23
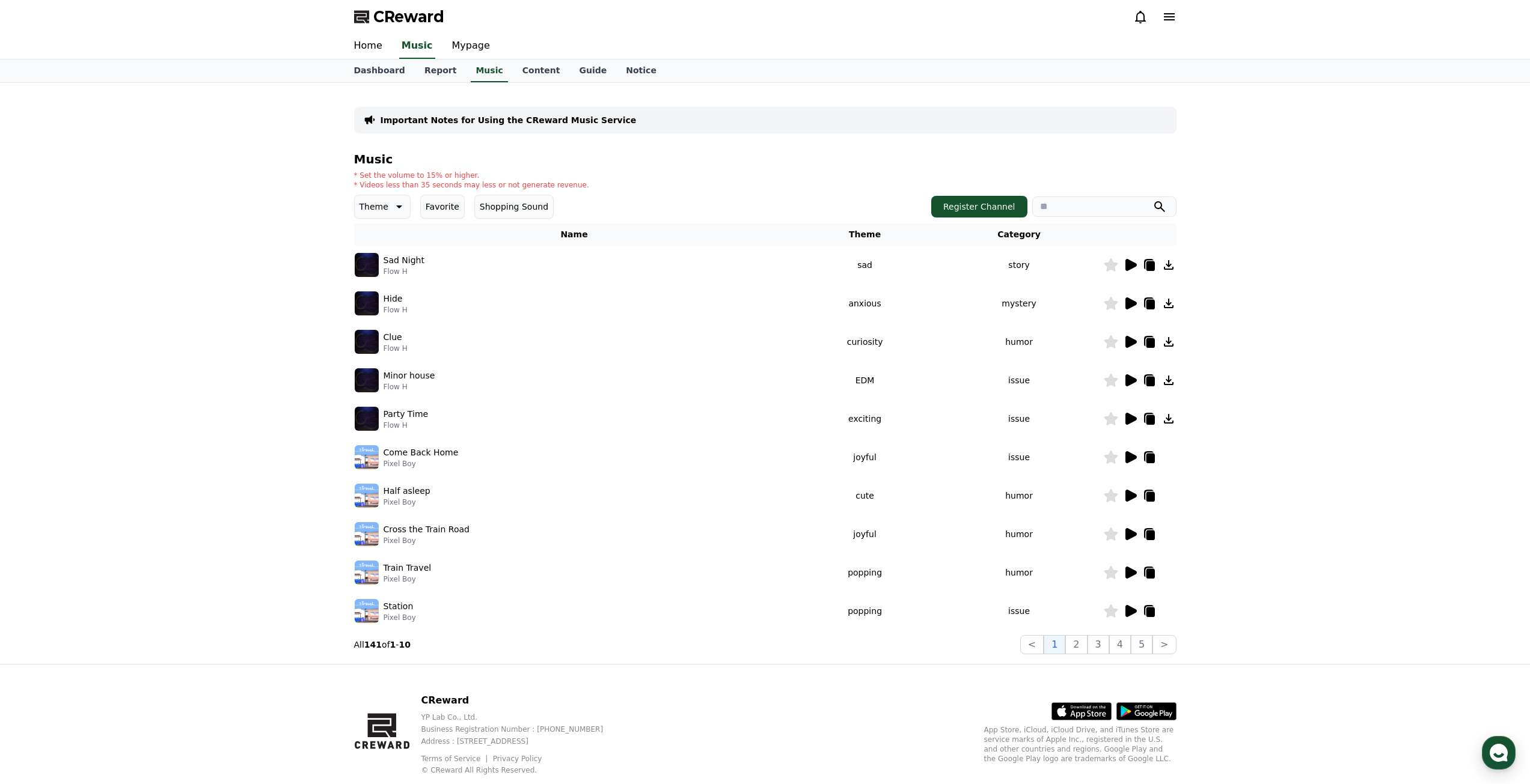
click at [369, 341] on img at bounding box center [366, 341] width 24 height 24
click at [1126, 340] on icon at bounding box center [1131, 342] width 11 height 12
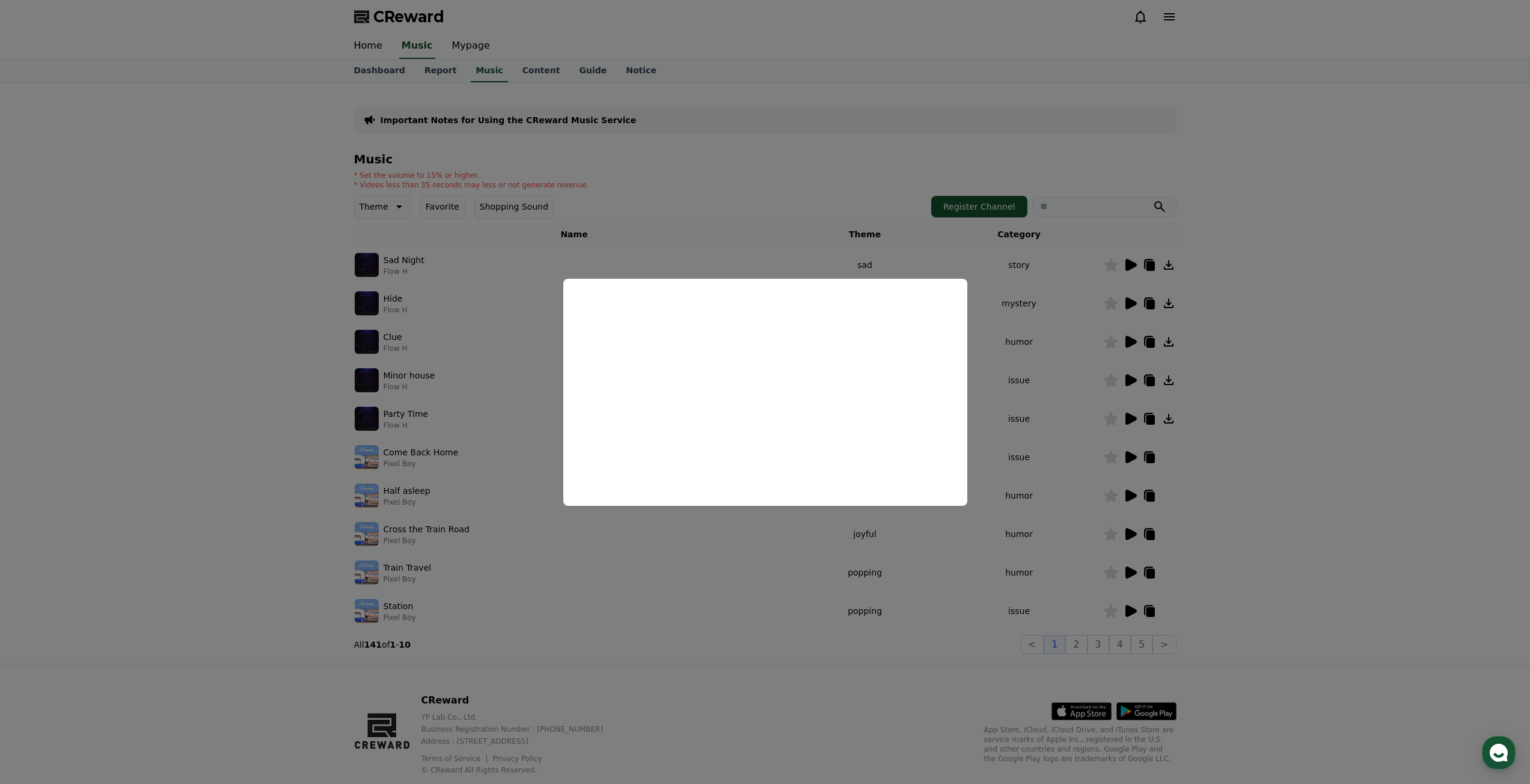
click at [271, 420] on button "close modal" at bounding box center [765, 392] width 1530 height 784
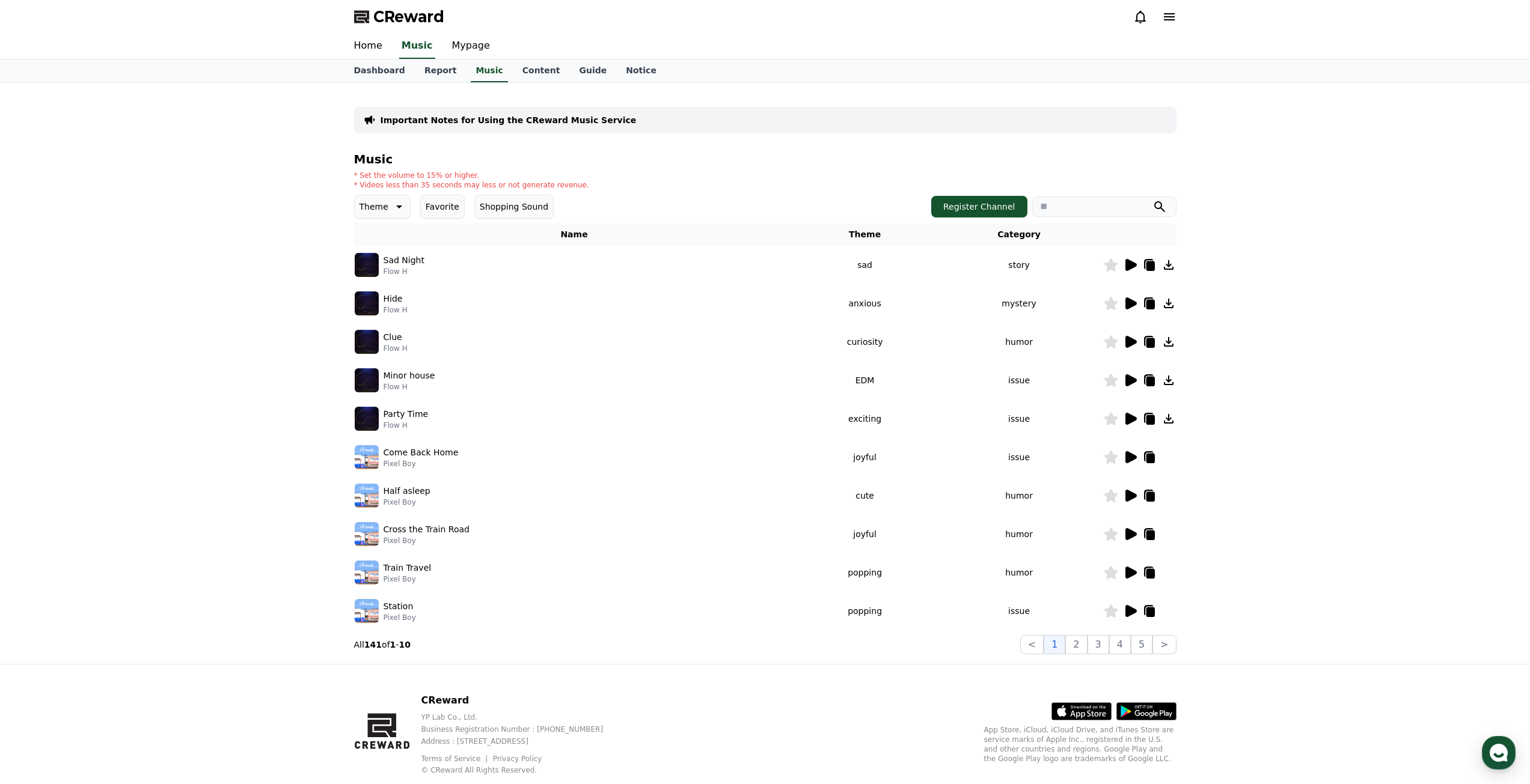
click at [364, 381] on img at bounding box center [366, 380] width 24 height 24
click at [369, 383] on img at bounding box center [366, 380] width 24 height 24
click at [1130, 413] on icon at bounding box center [1130, 418] width 14 height 14
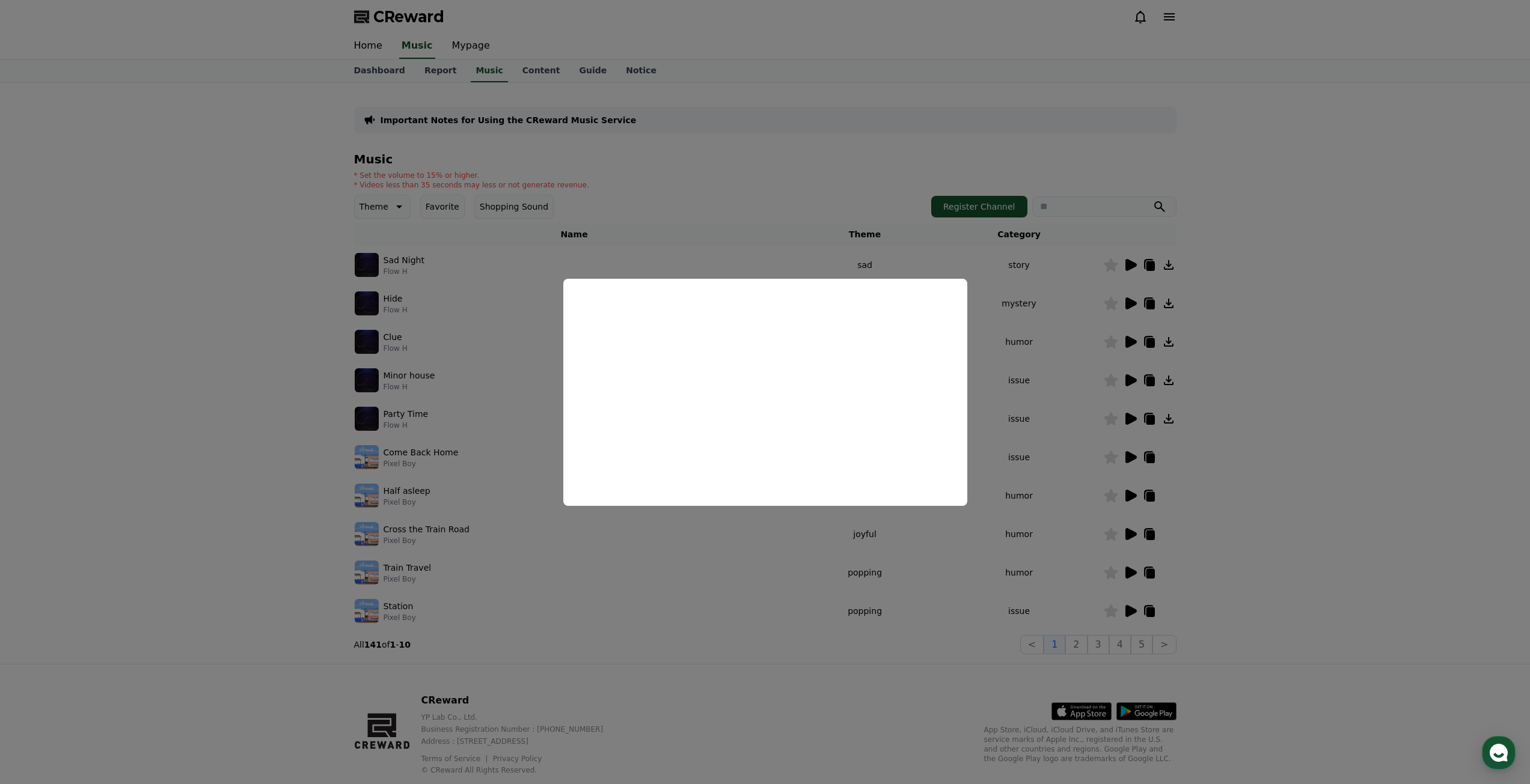
click at [690, 151] on button "close modal" at bounding box center [765, 392] width 1530 height 784
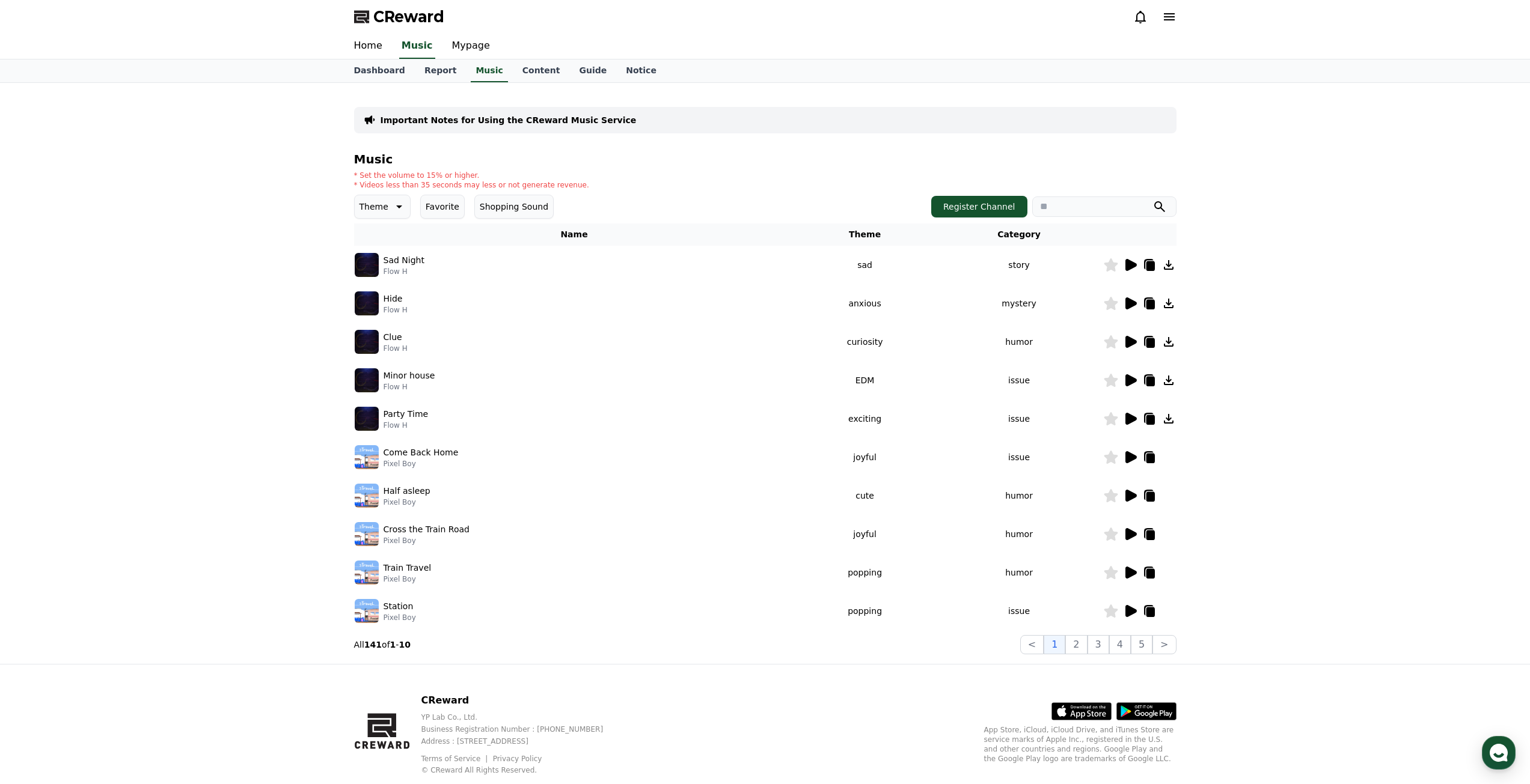
drag, startPoint x: 377, startPoint y: 378, endPoint x: 361, endPoint y: 382, distance: 16.5
click at [375, 379] on img at bounding box center [366, 380] width 24 height 24
click at [1133, 381] on icon at bounding box center [1131, 381] width 11 height 12
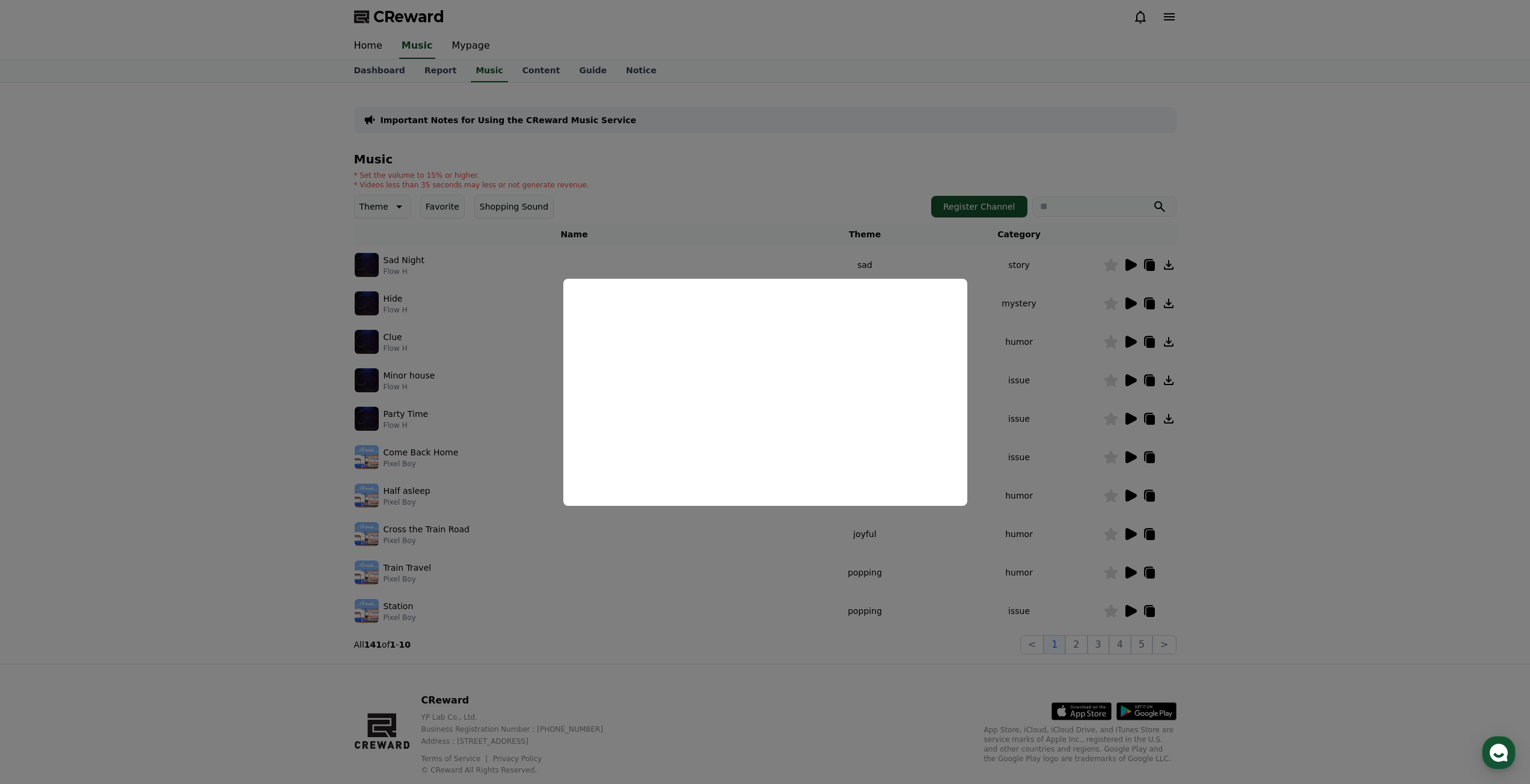
click at [763, 198] on button "close modal" at bounding box center [765, 392] width 1530 height 784
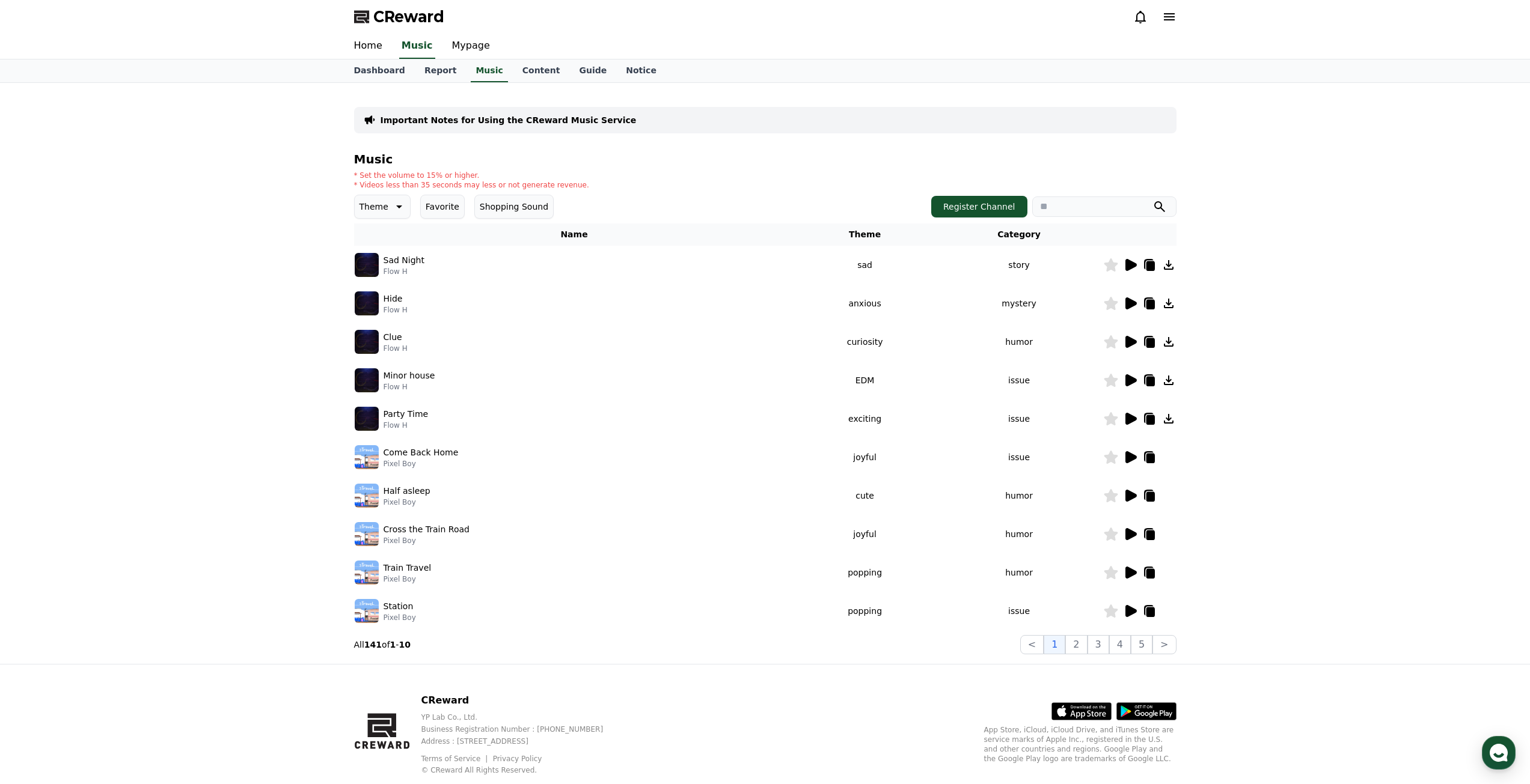
click at [372, 269] on img at bounding box center [366, 264] width 24 height 24
click at [1126, 270] on icon at bounding box center [1131, 265] width 11 height 12
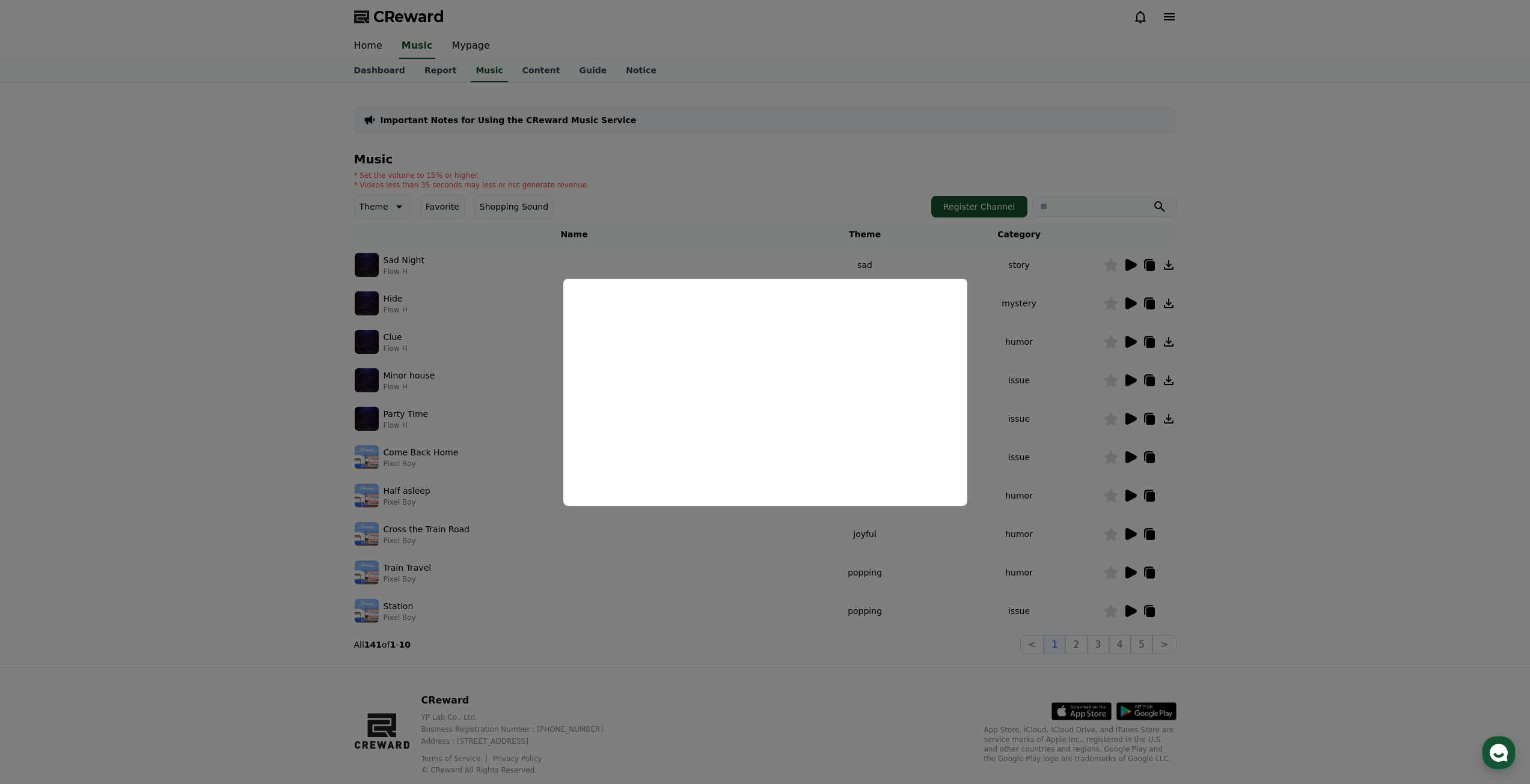
drag, startPoint x: 759, startPoint y: 595, endPoint x: 760, endPoint y: 588, distance: 7.1
click at [758, 595] on button "close modal" at bounding box center [765, 392] width 1530 height 784
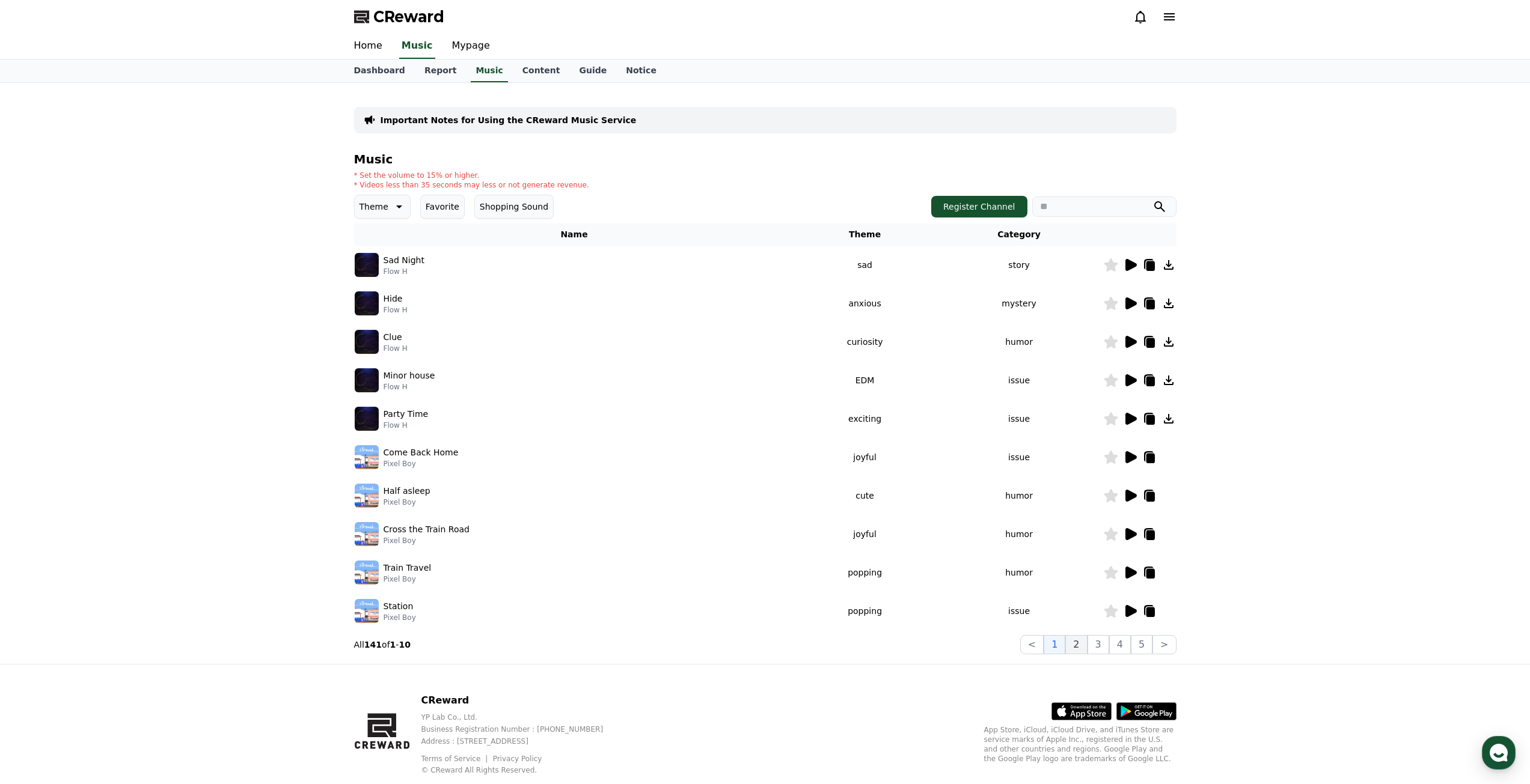
click at [1088, 646] on button "2" at bounding box center [1098, 645] width 22 height 19
click at [1132, 498] on icon at bounding box center [1131, 496] width 11 height 12
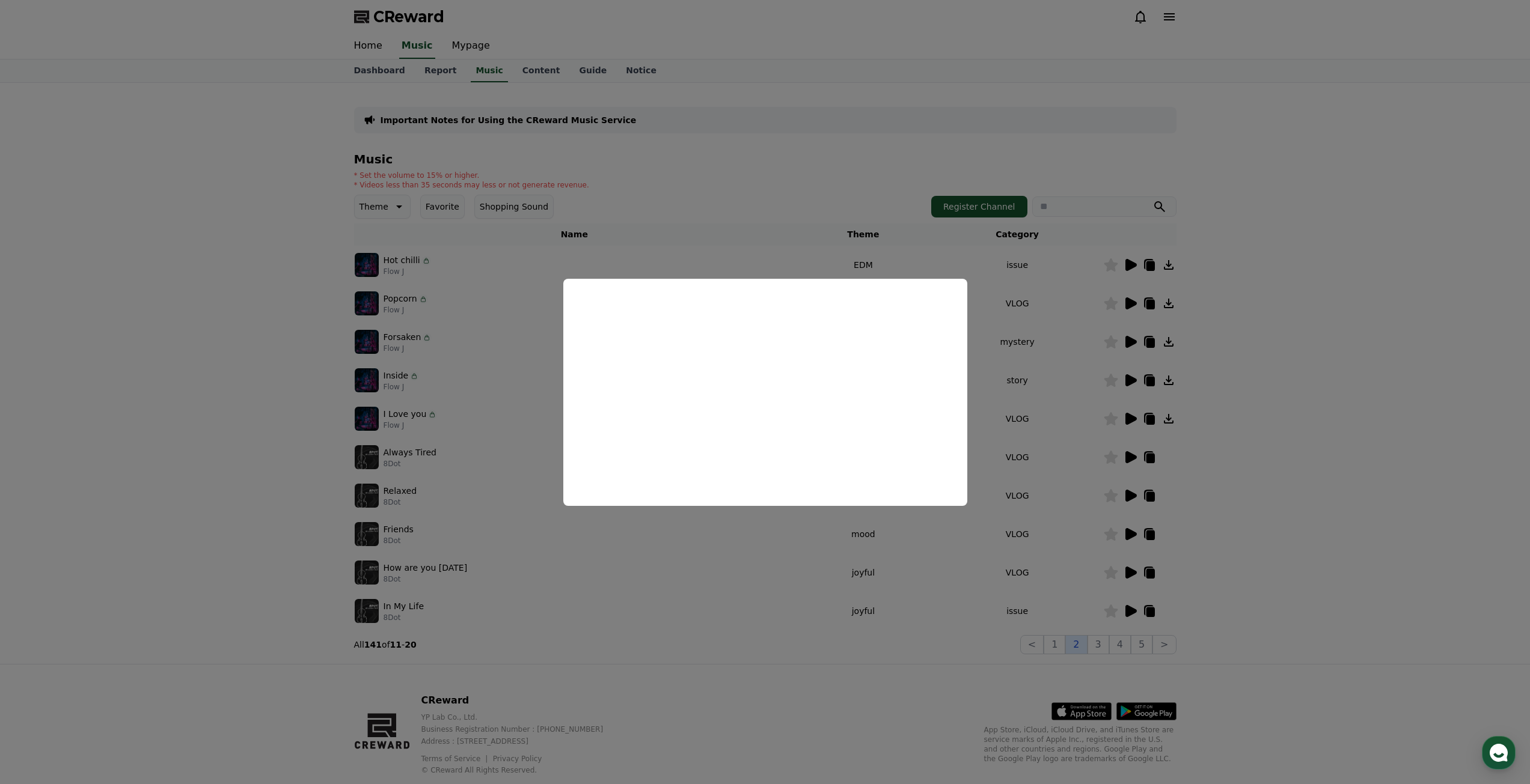
drag, startPoint x: 793, startPoint y: 638, endPoint x: 1071, endPoint y: 636, distance: 278.0
click at [836, 636] on button "close modal" at bounding box center [765, 392] width 1530 height 784
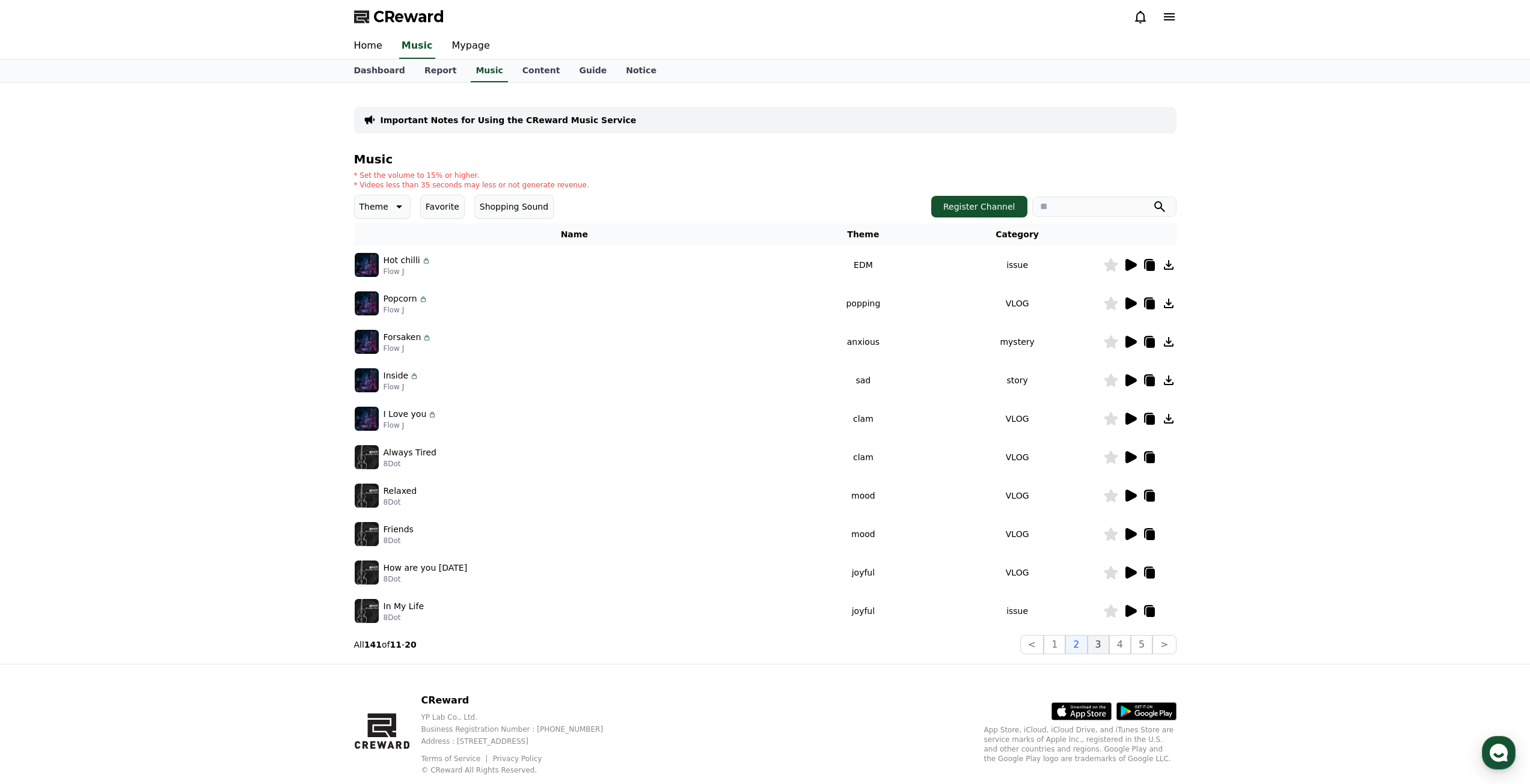
click at [1131, 640] on button "3" at bounding box center [1141, 645] width 22 height 19
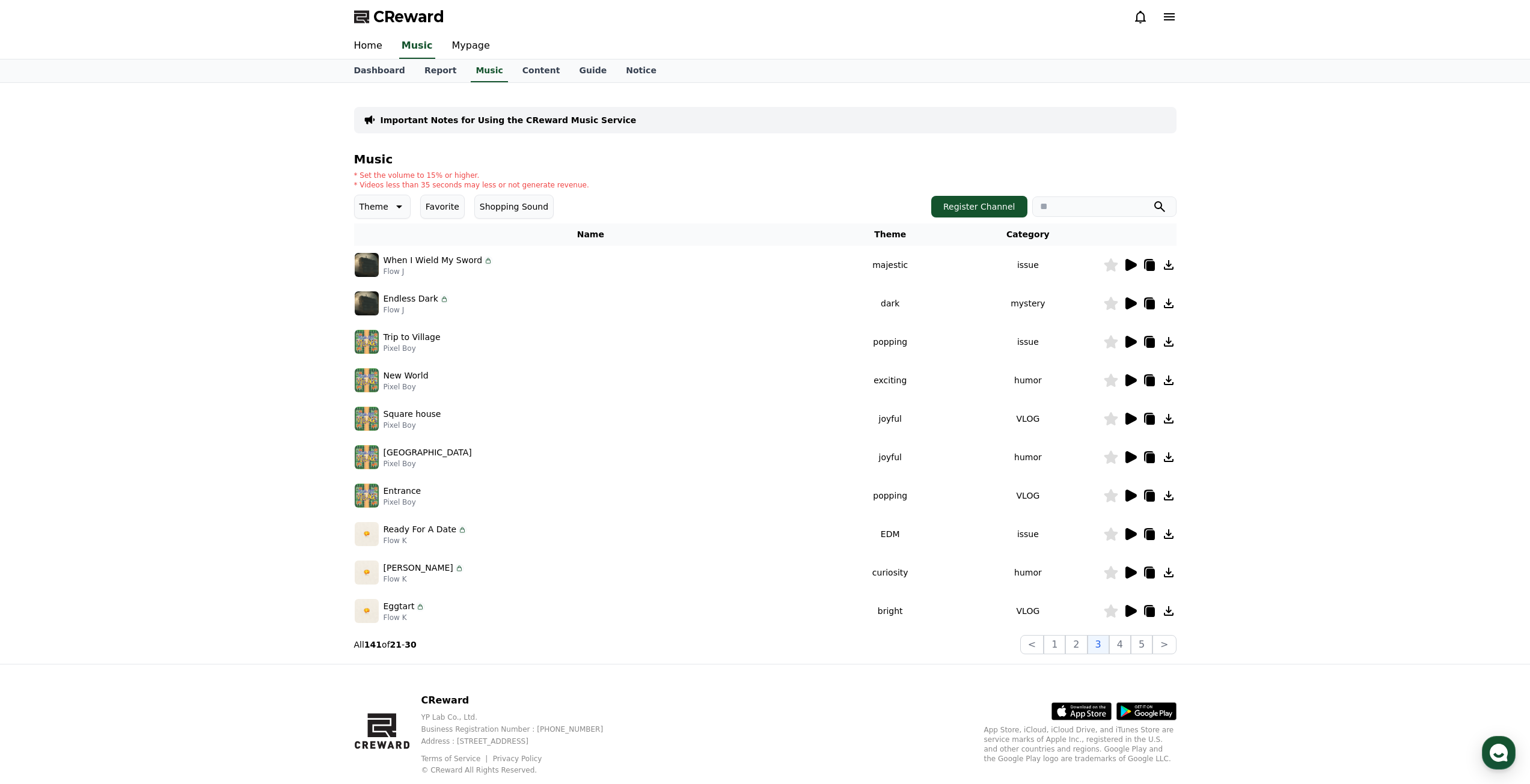
click at [1127, 574] on icon at bounding box center [1131, 573] width 11 height 12
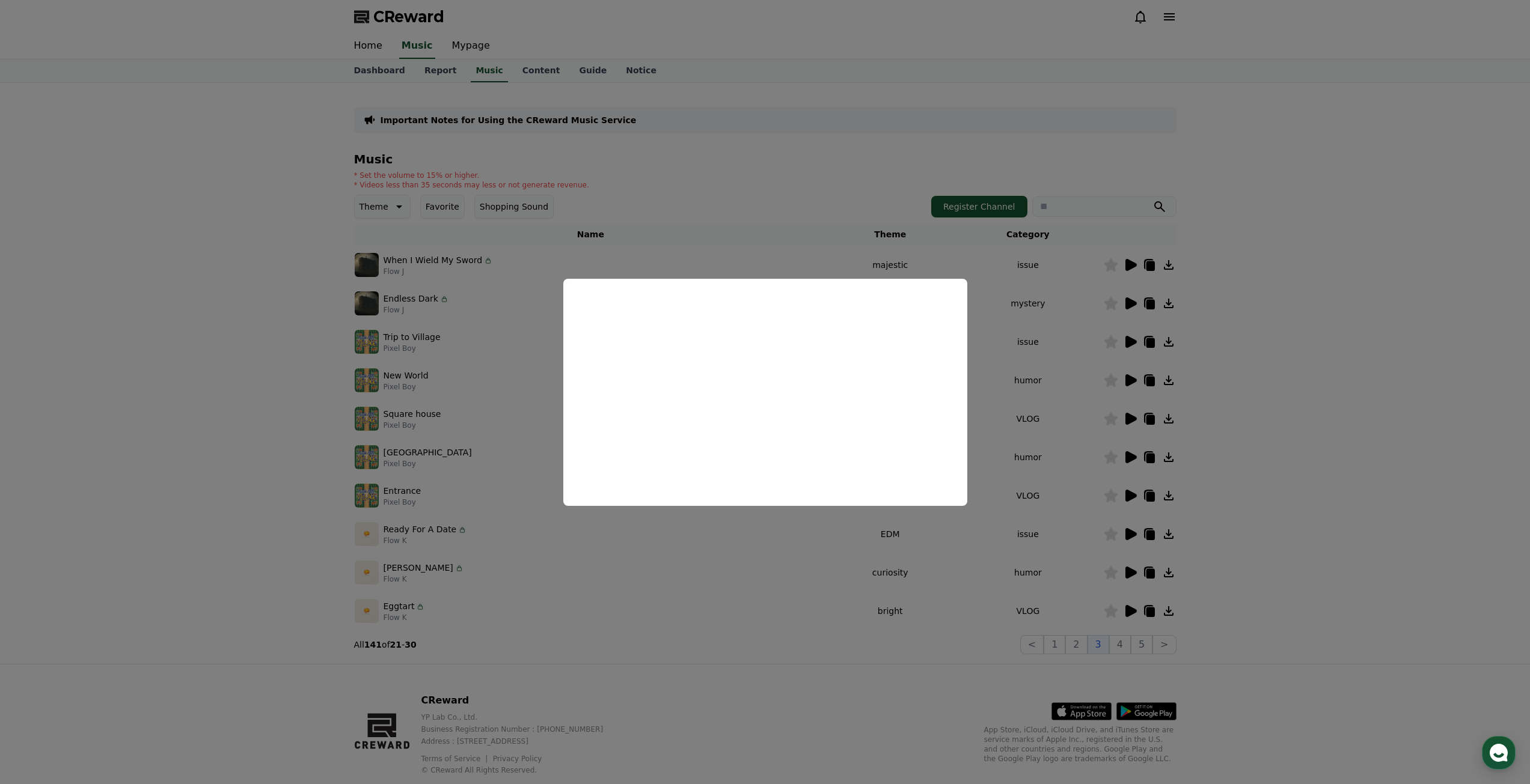
drag, startPoint x: 763, startPoint y: 119, endPoint x: 456, endPoint y: 9, distance: 326.1
click at [759, 116] on button "close modal" at bounding box center [765, 392] width 1530 height 784
